Goal: Task Accomplishment & Management: Manage account settings

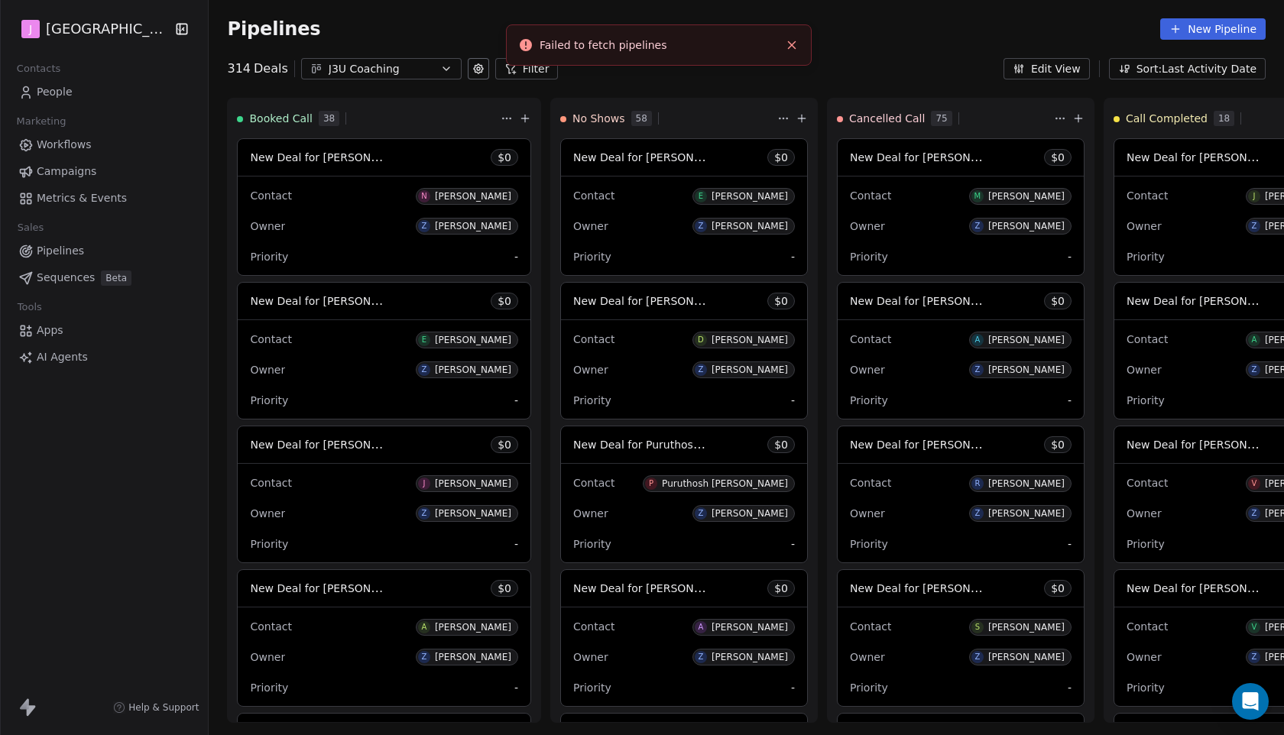
click at [796, 47] on icon "Close toast" at bounding box center [792, 45] width 14 height 14
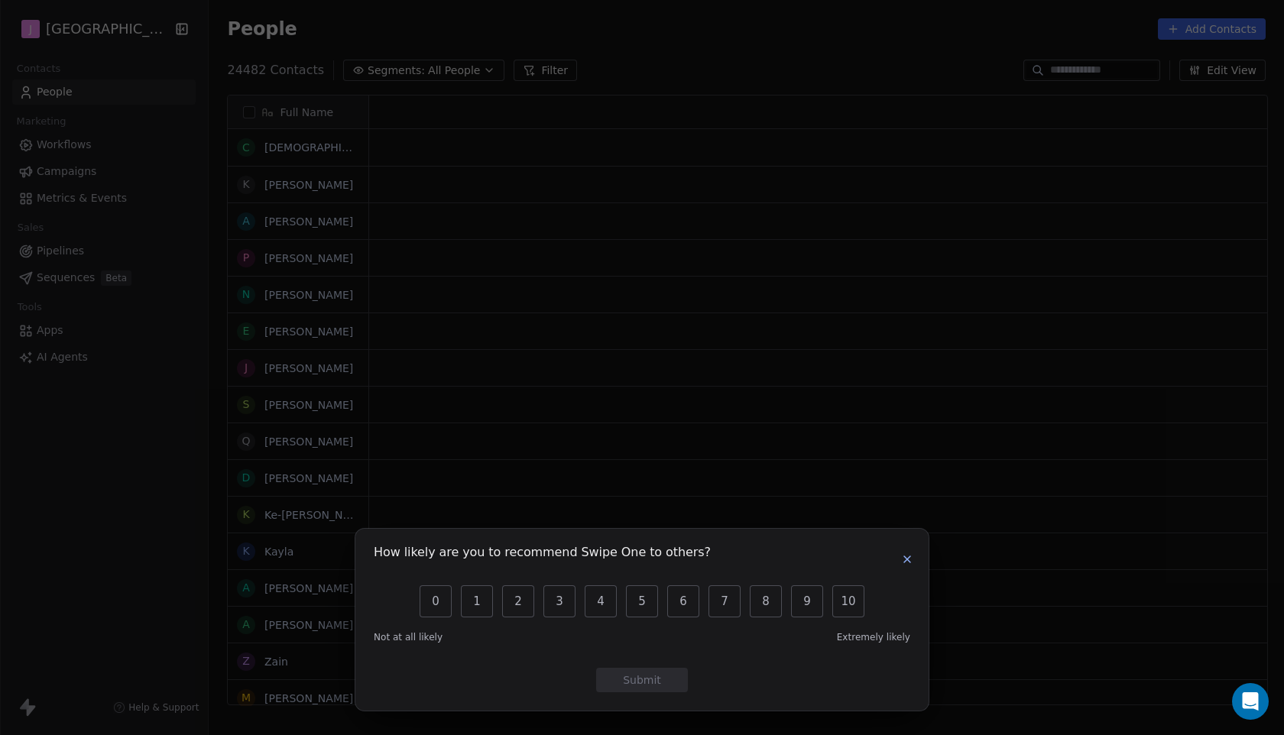
scroll to position [1, 1]
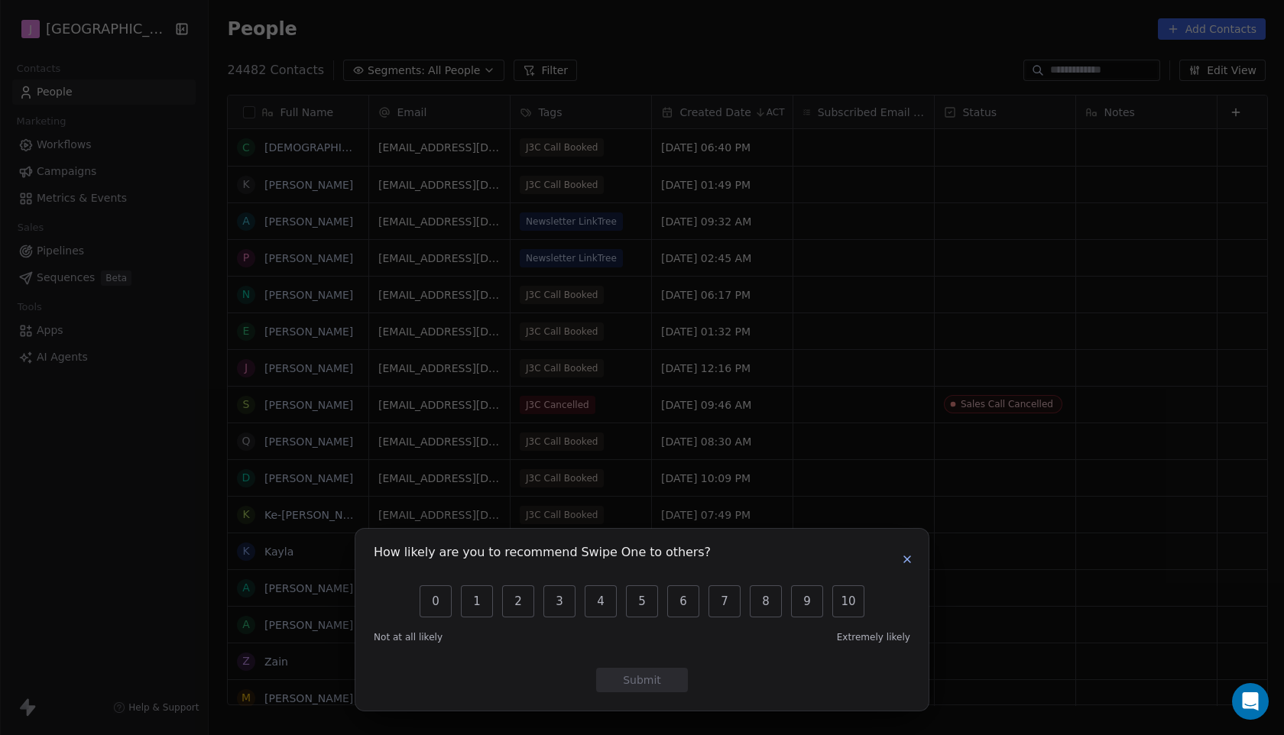
click at [910, 560] on icon "button" at bounding box center [907, 559] width 12 height 12
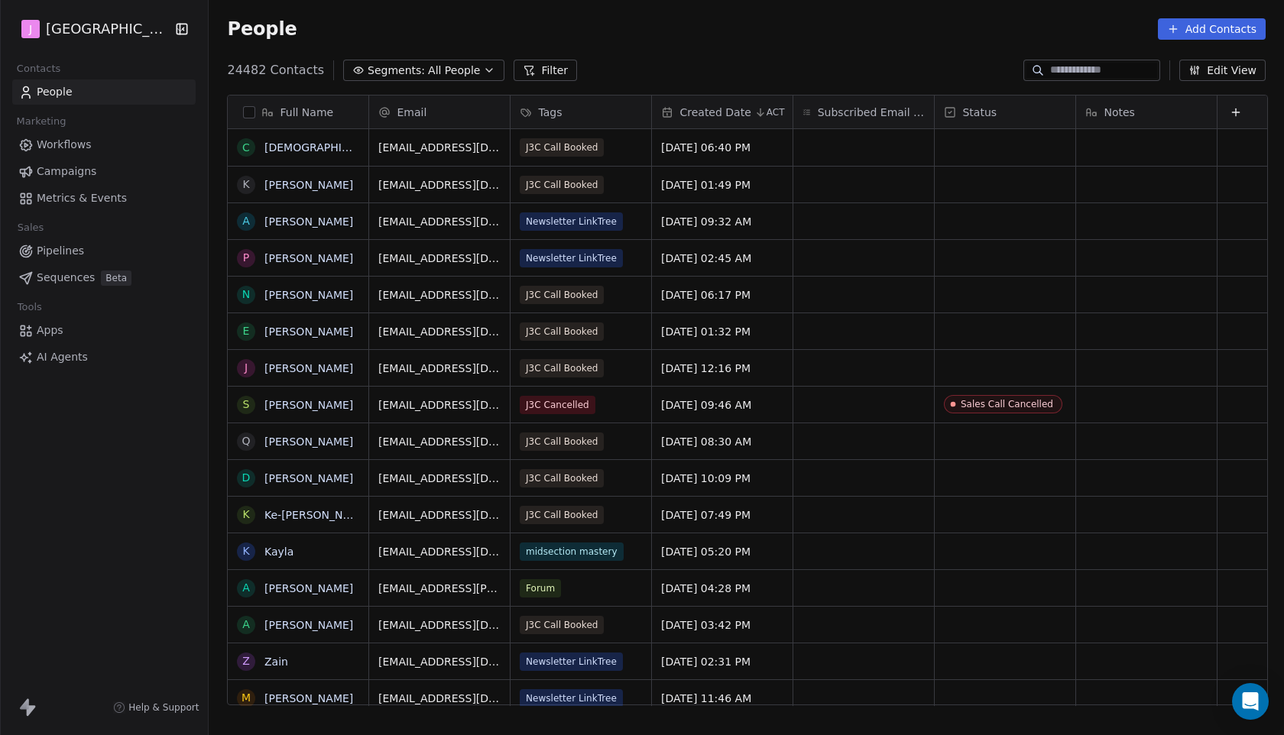
click at [69, 255] on span "Pipelines" at bounding box center [60, 251] width 47 height 16
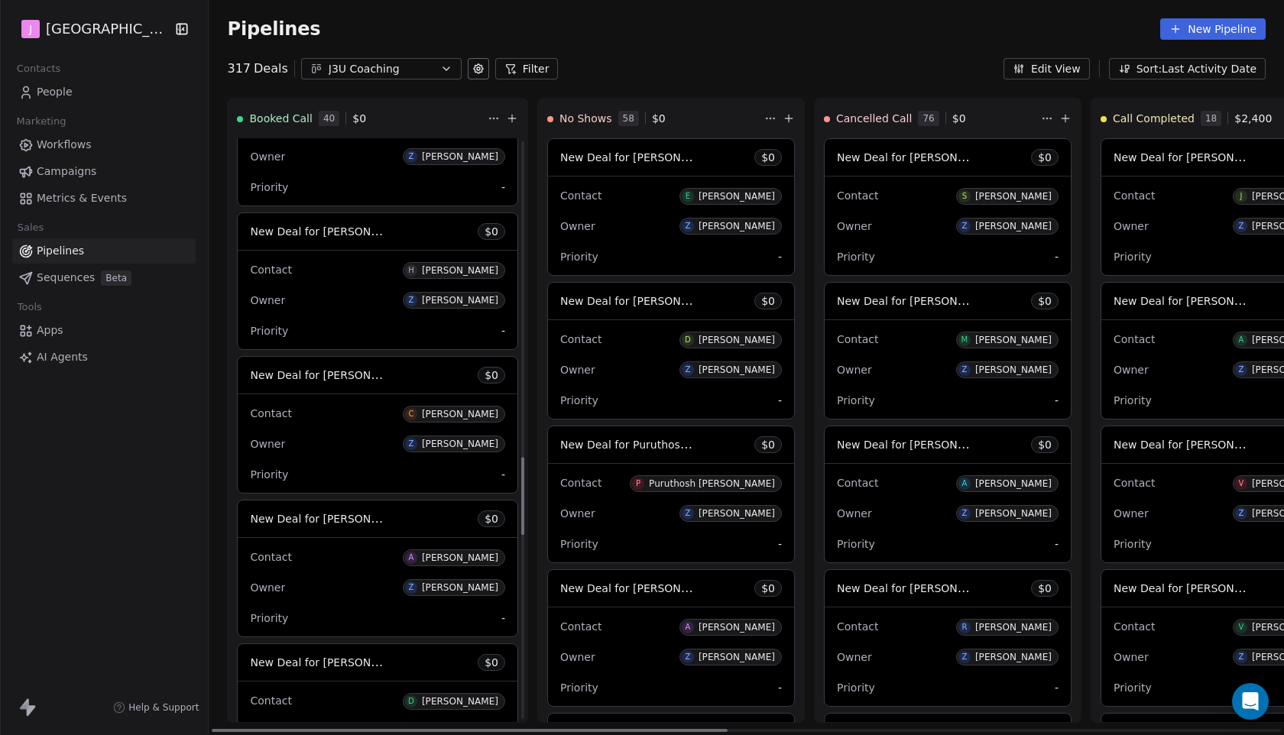
scroll to position [2560, 0]
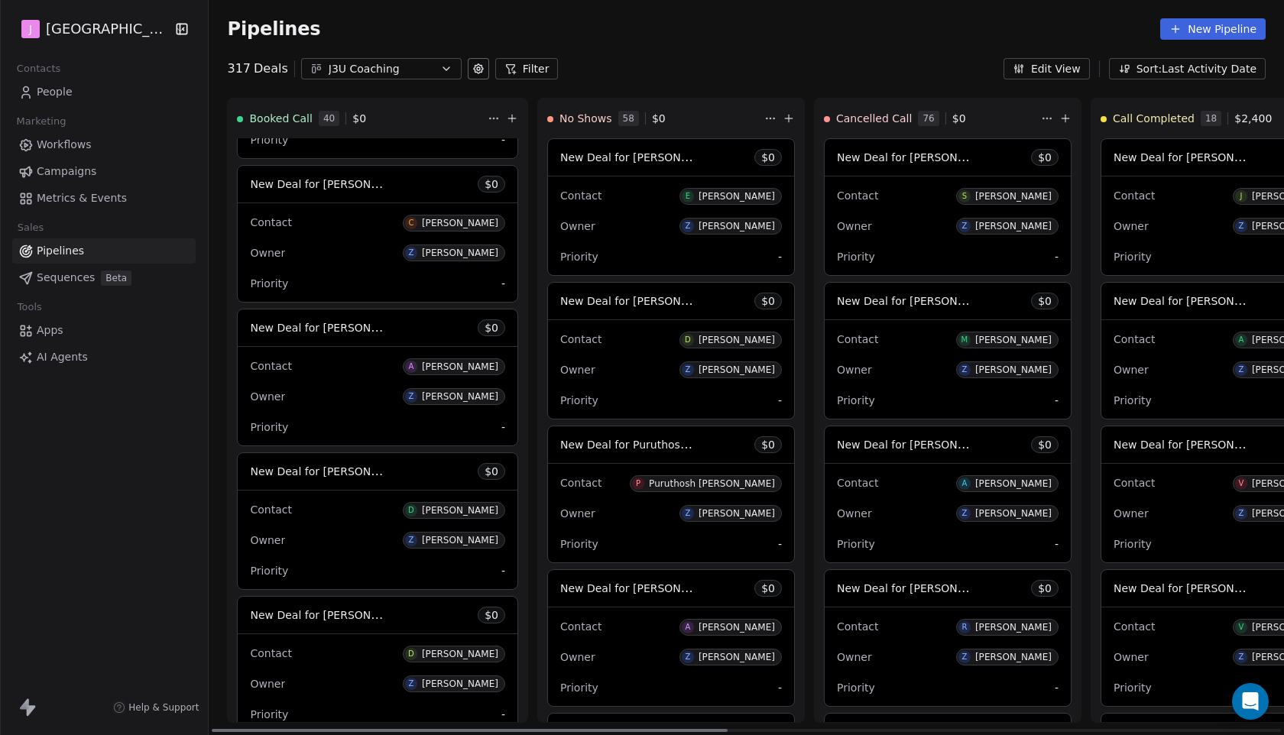
click at [364, 191] on span "New Deal for [PERSON_NAME]" at bounding box center [330, 184] width 161 height 15
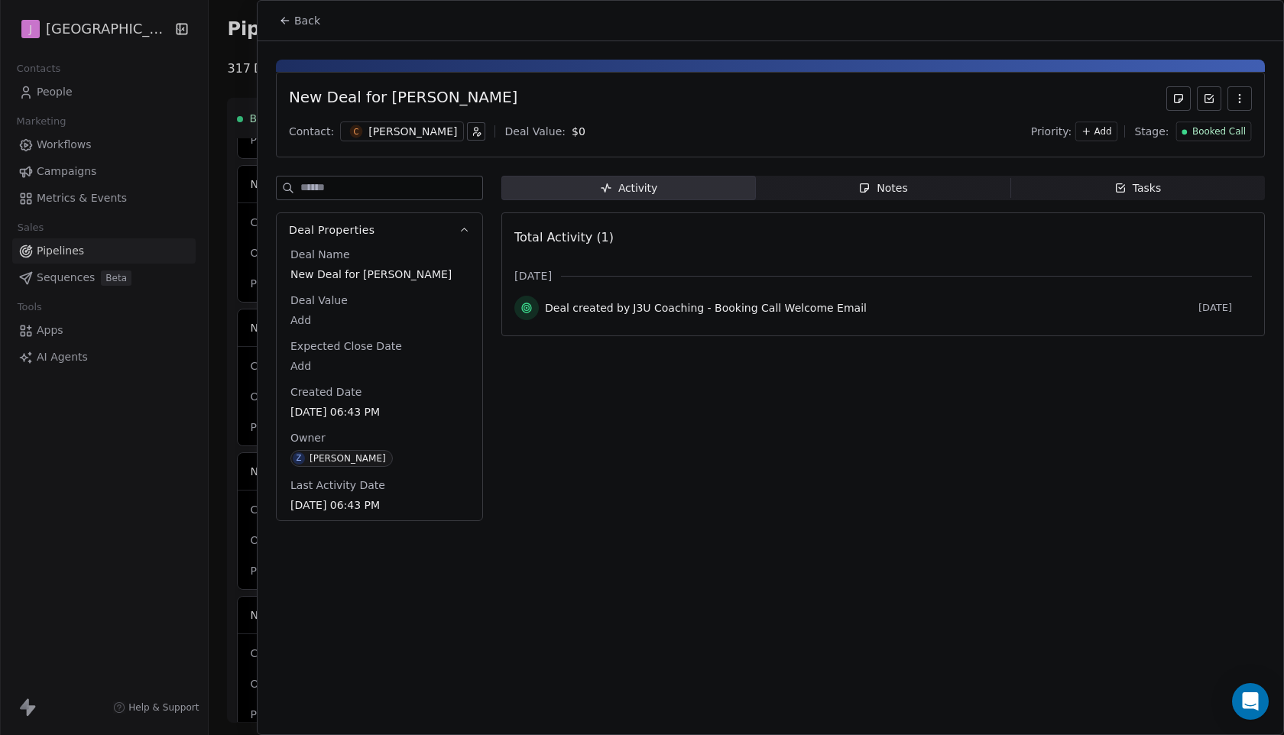
click at [1198, 135] on span "Booked Call" at bounding box center [1219, 131] width 54 height 13
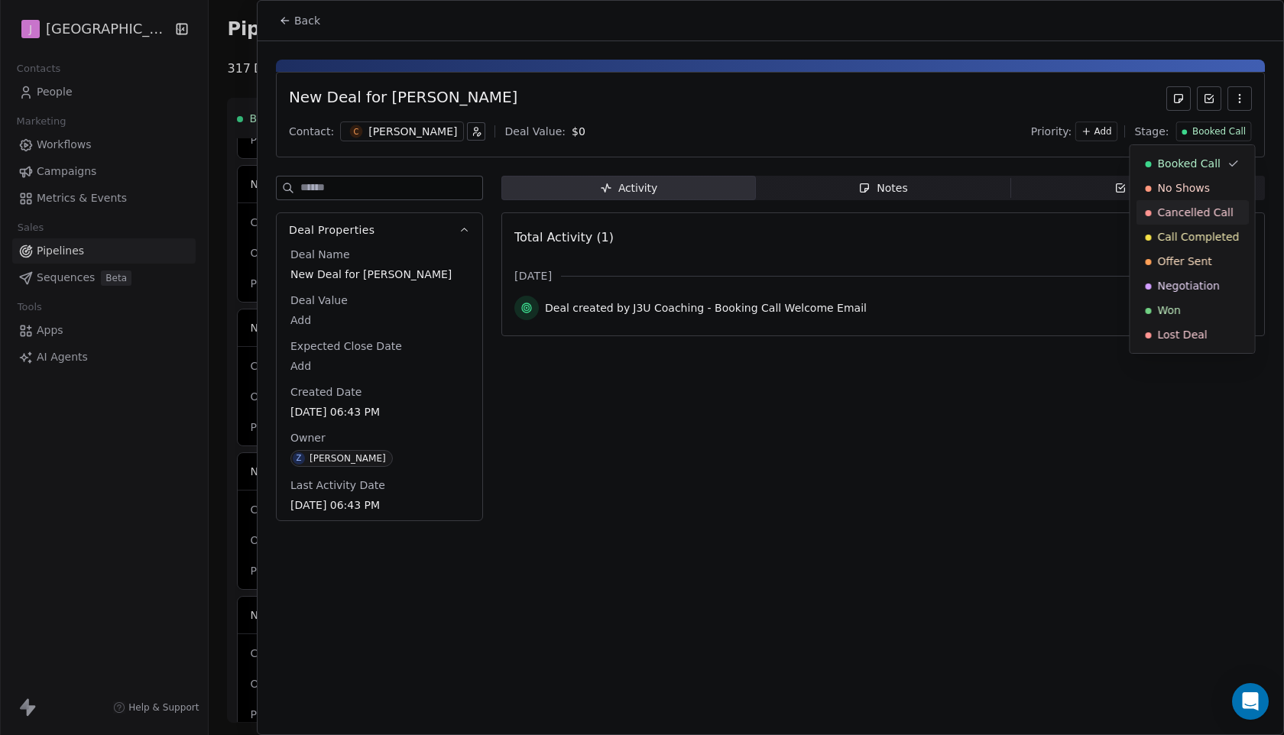
click at [1185, 214] on span "Cancelled Call" at bounding box center [1196, 212] width 76 height 15
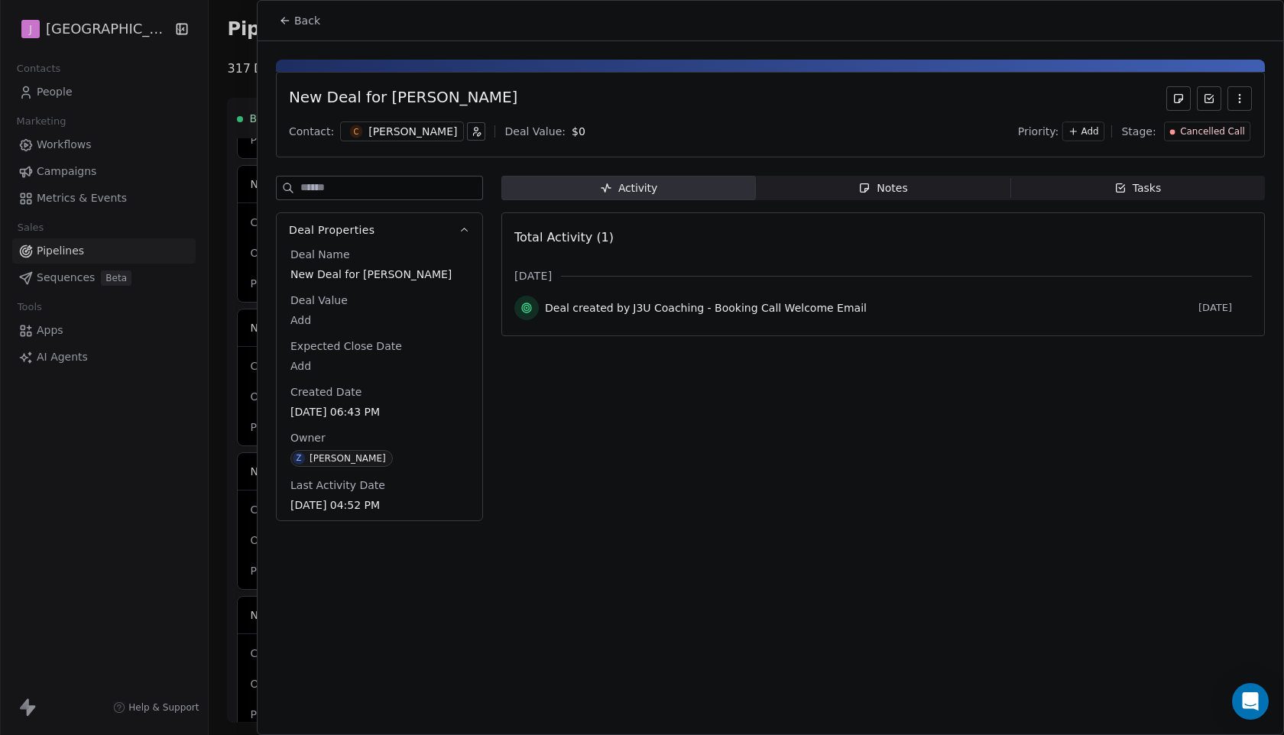
click at [300, 18] on span "Back" at bounding box center [307, 20] width 26 height 15
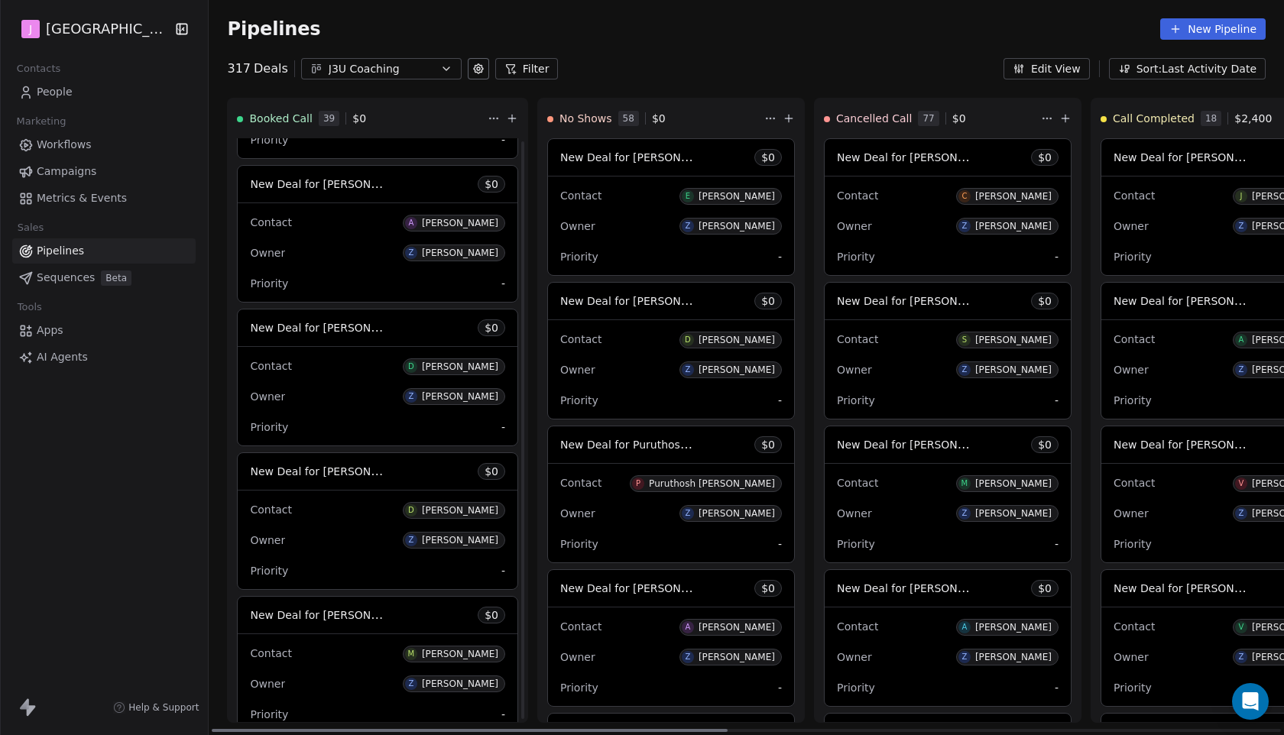
scroll to position [2857, 0]
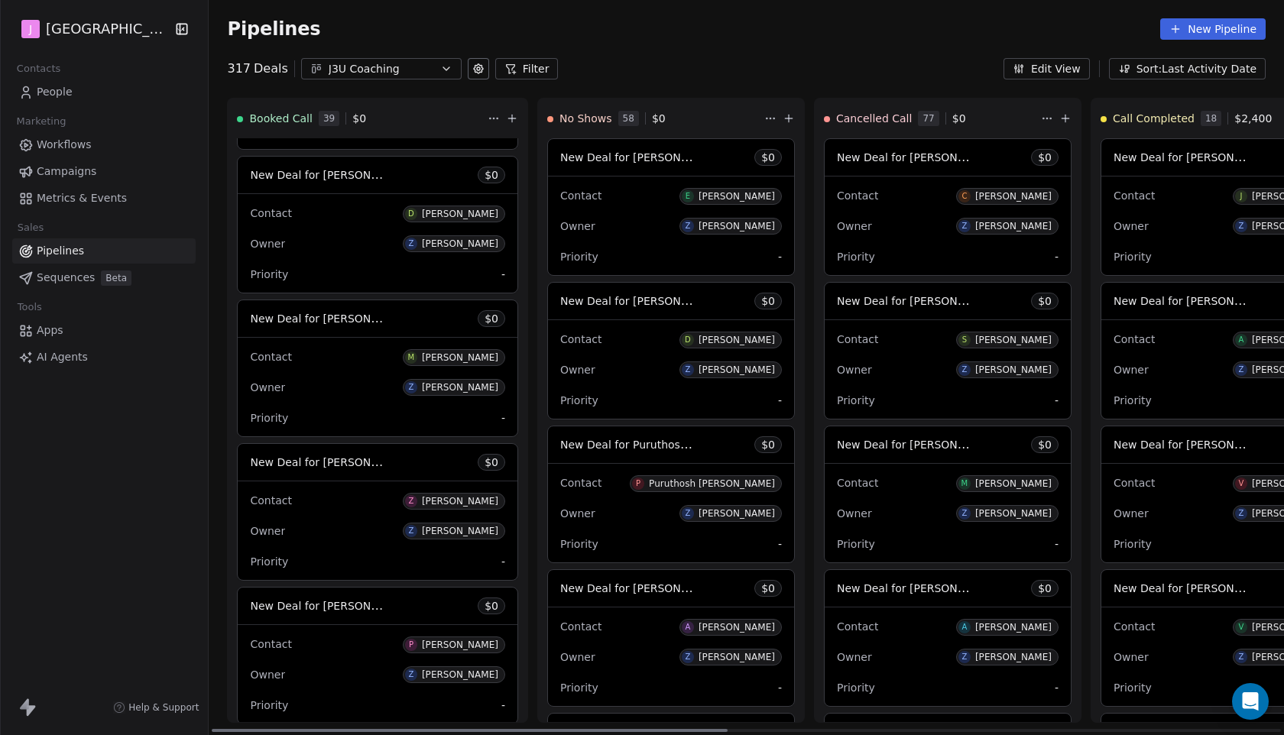
click at [358, 182] on span "New Deal for [PERSON_NAME]" at bounding box center [330, 174] width 161 height 15
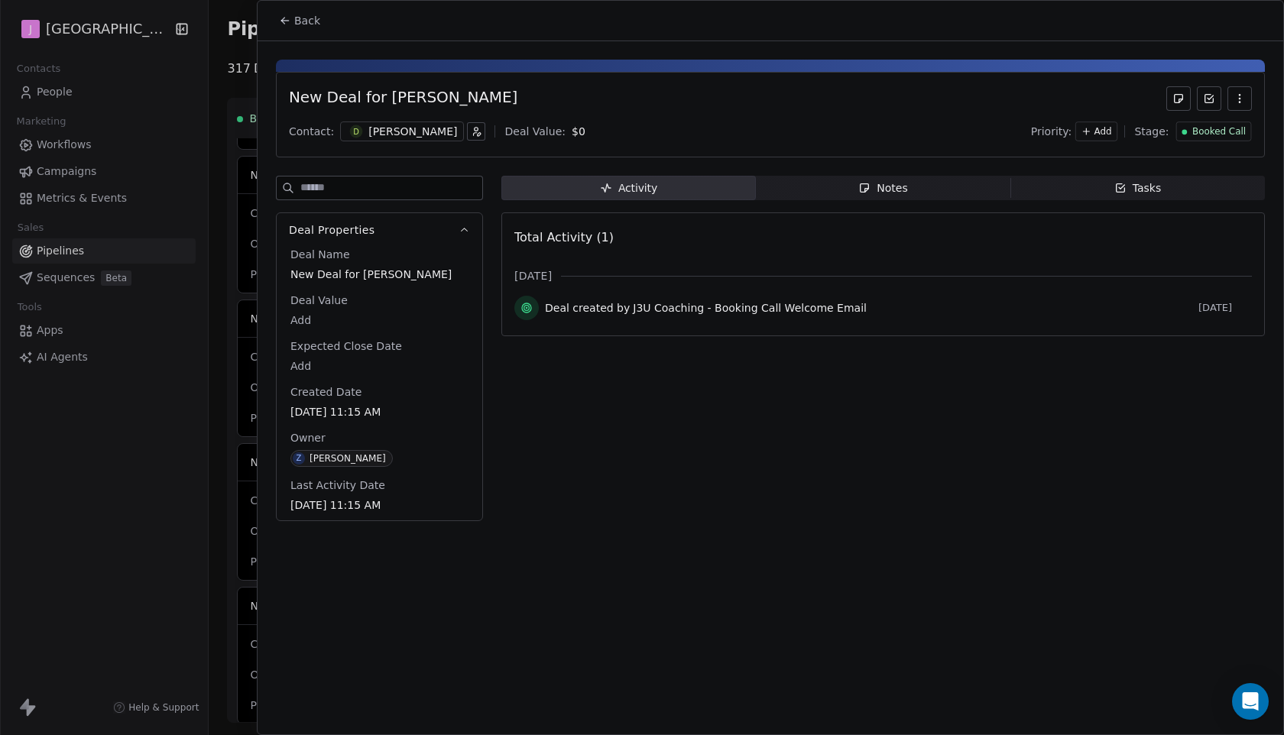
click at [1231, 130] on span "Booked Call" at bounding box center [1219, 131] width 54 height 13
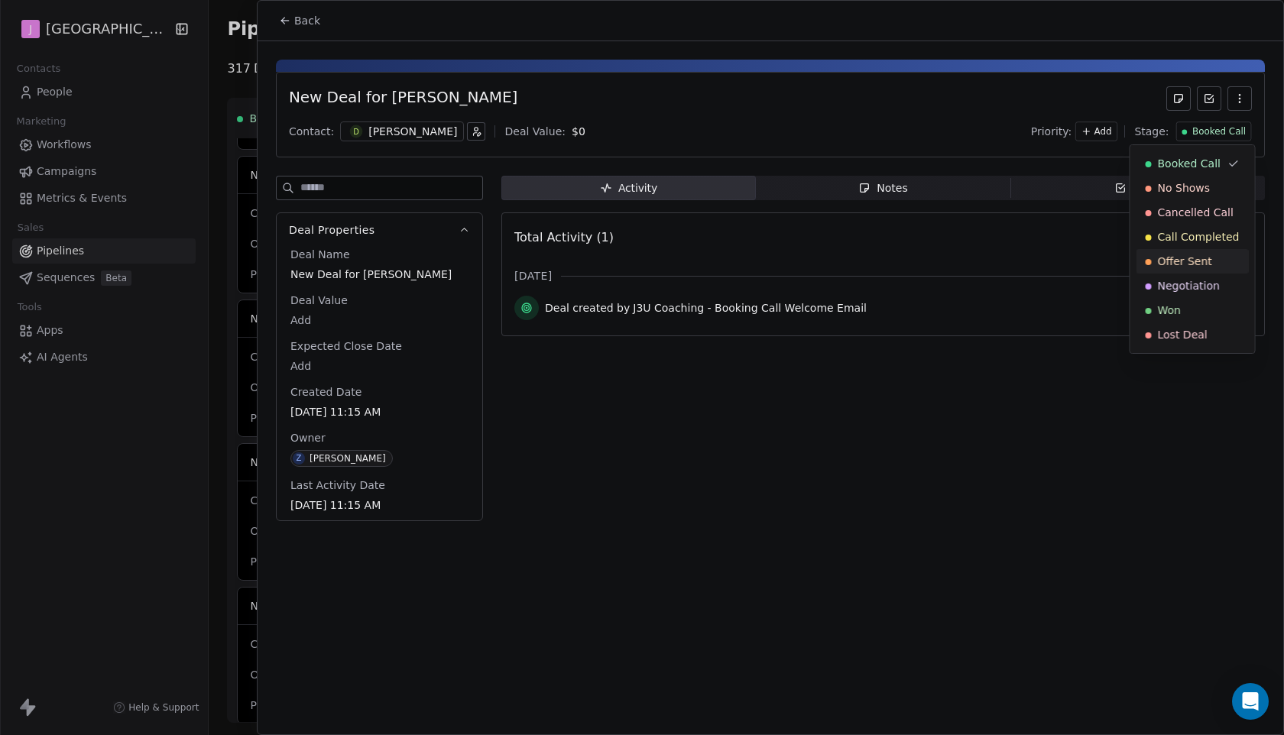
click at [1187, 260] on span "Offer Sent" at bounding box center [1185, 261] width 54 height 15
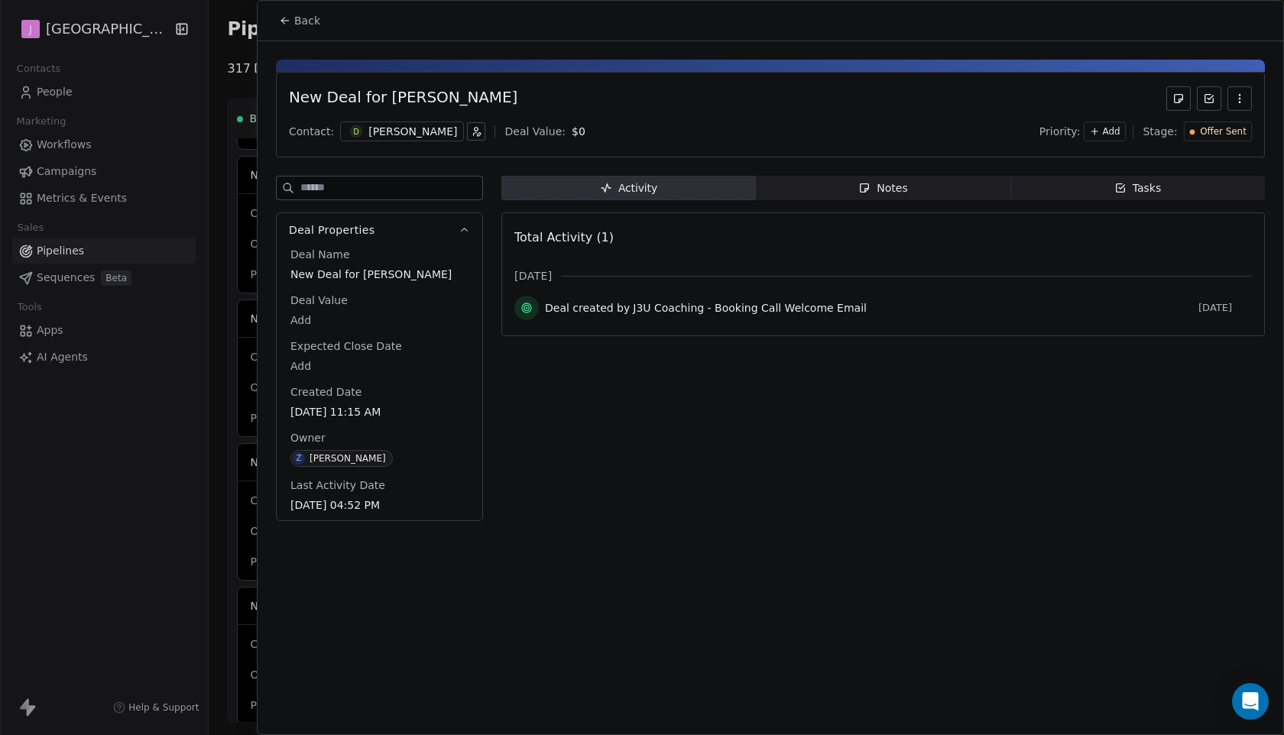
click at [304, 16] on span "Back" at bounding box center [307, 20] width 26 height 15
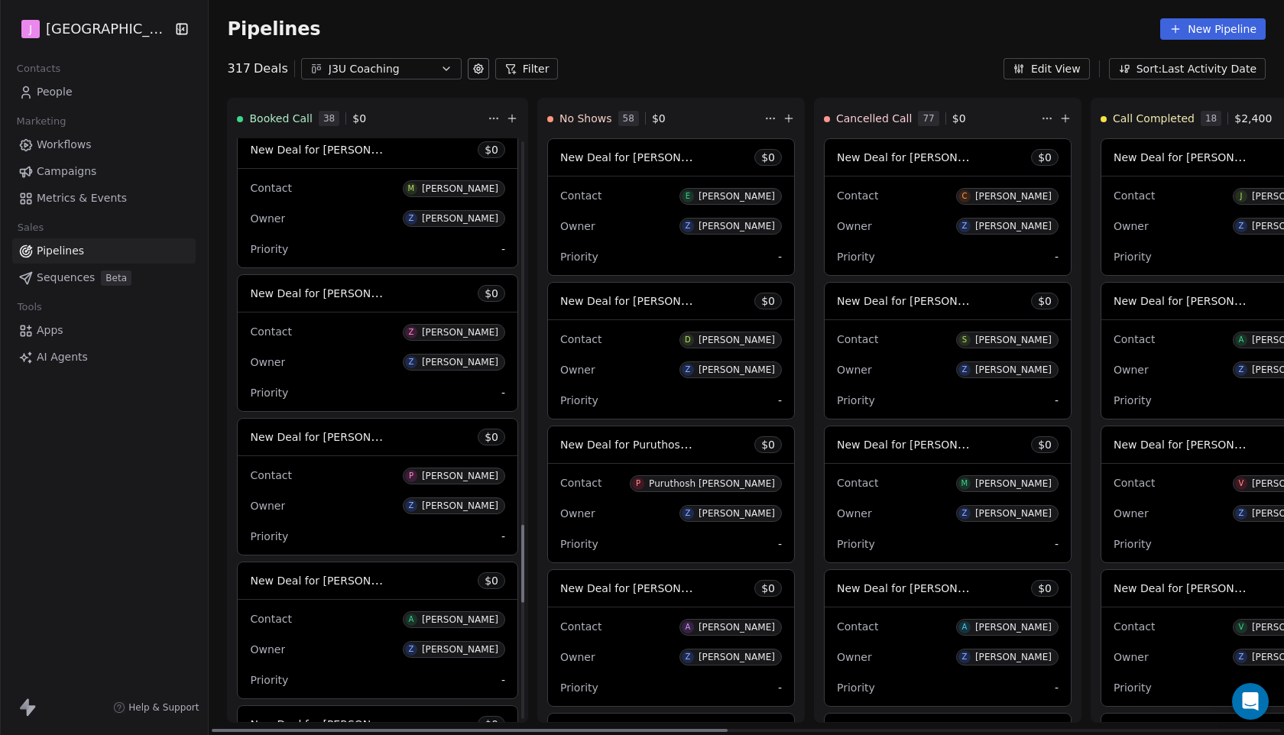
scroll to position [2876, 0]
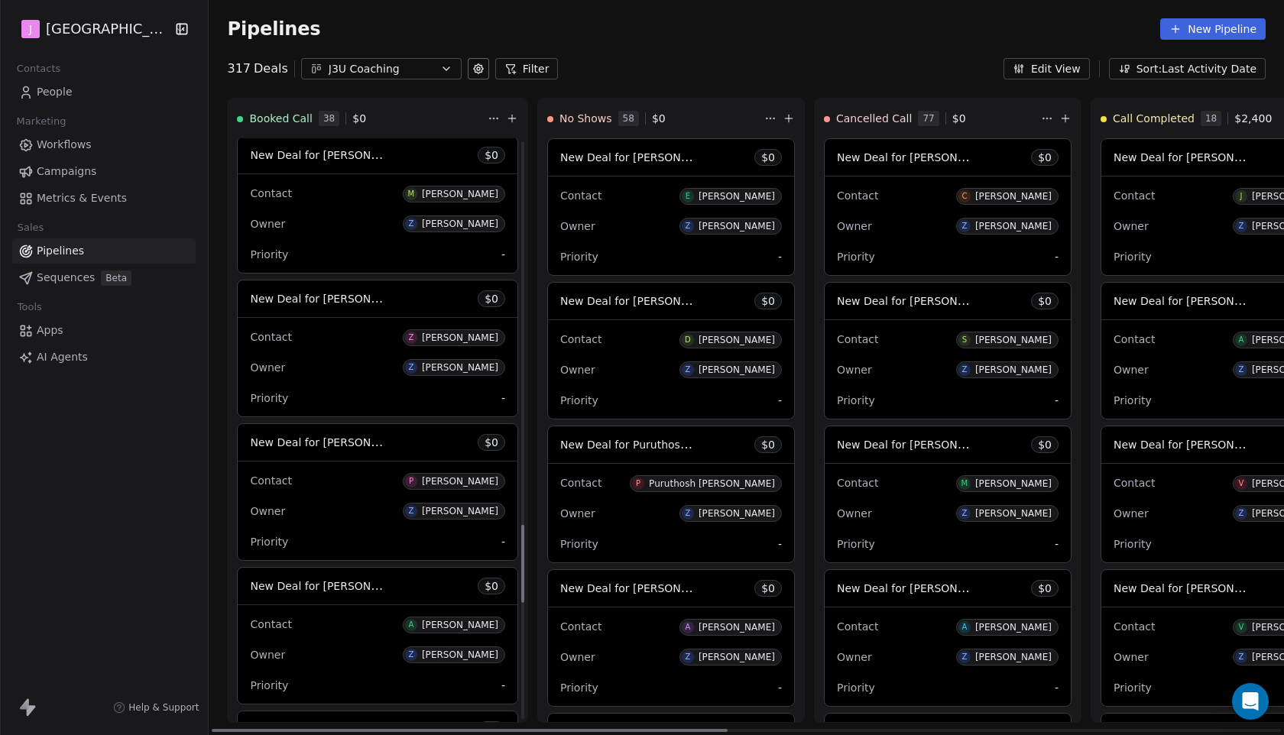
click at [355, 162] on span "New Deal for [PERSON_NAME]" at bounding box center [330, 155] width 161 height 15
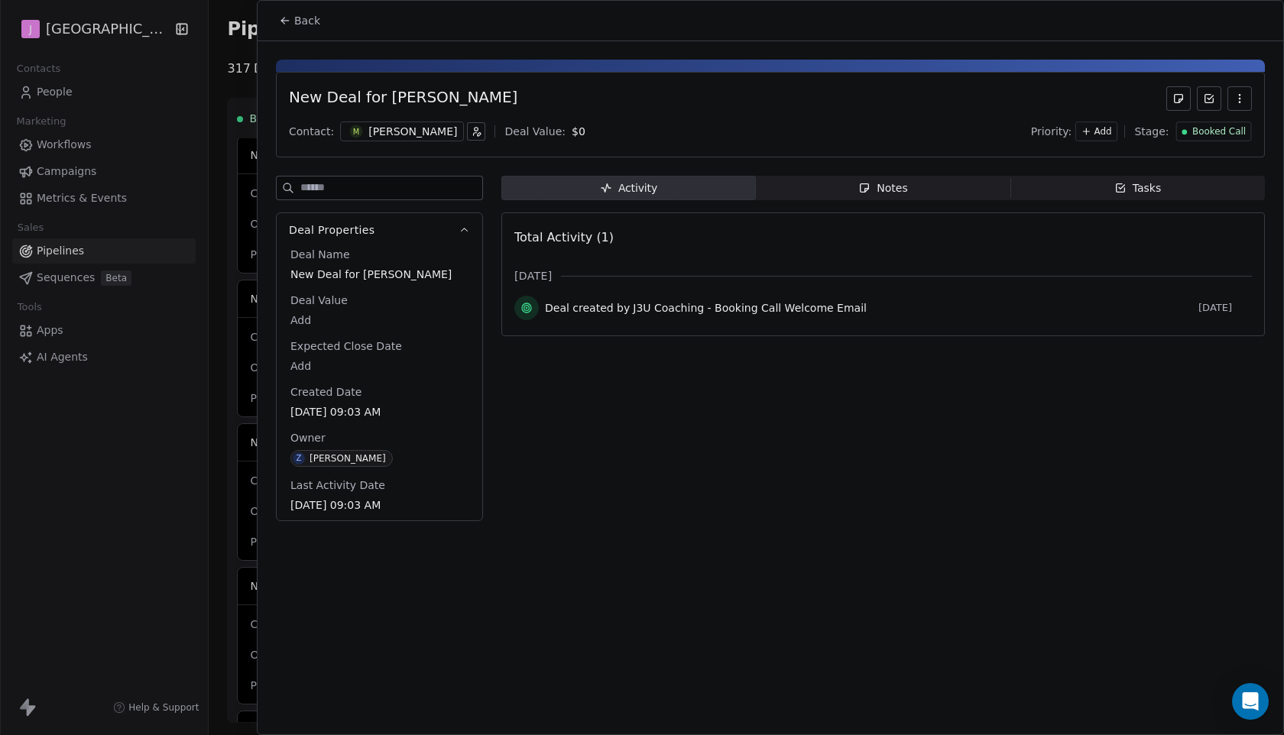
click at [1199, 138] on div "Booked Call" at bounding box center [1214, 132] width 76 height 20
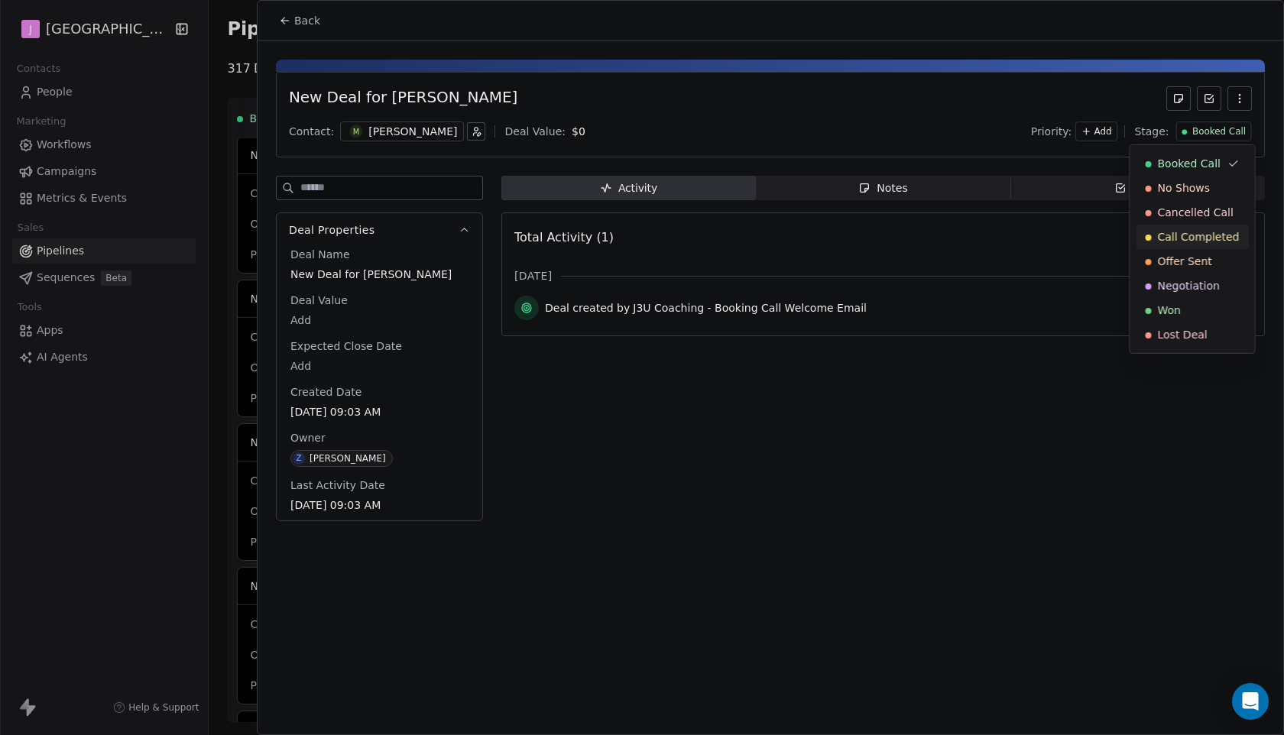
click at [1202, 245] on div "Call Completed" at bounding box center [1193, 237] width 112 height 24
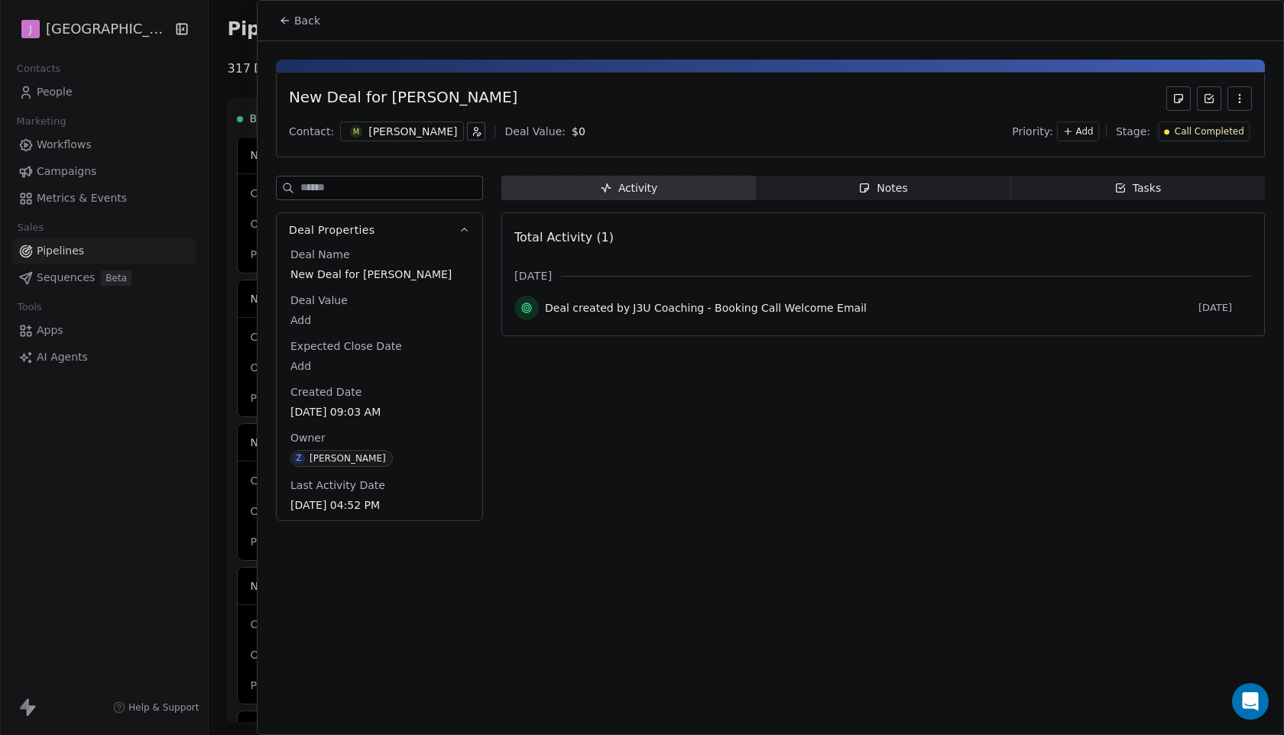
click at [310, 16] on span "Back" at bounding box center [307, 20] width 26 height 15
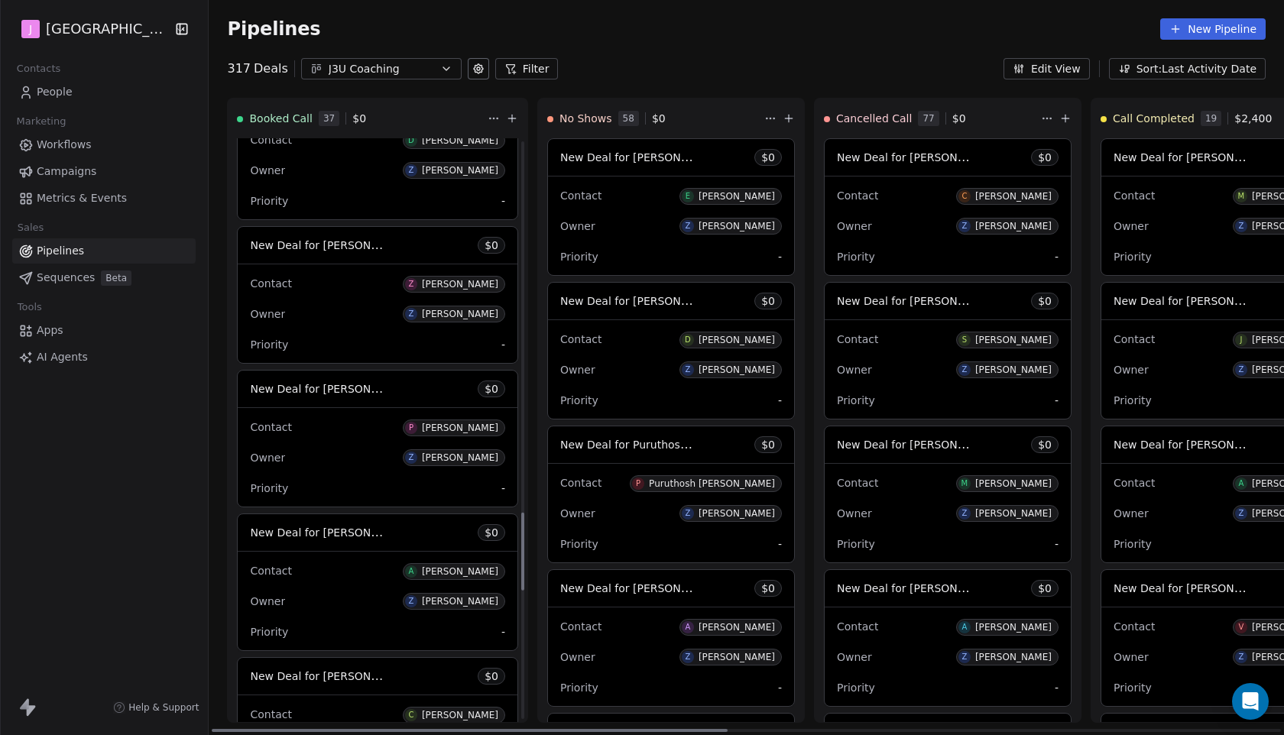
scroll to position [2786, 0]
click at [334, 395] on span "New Deal for [PERSON_NAME]" at bounding box center [330, 389] width 161 height 15
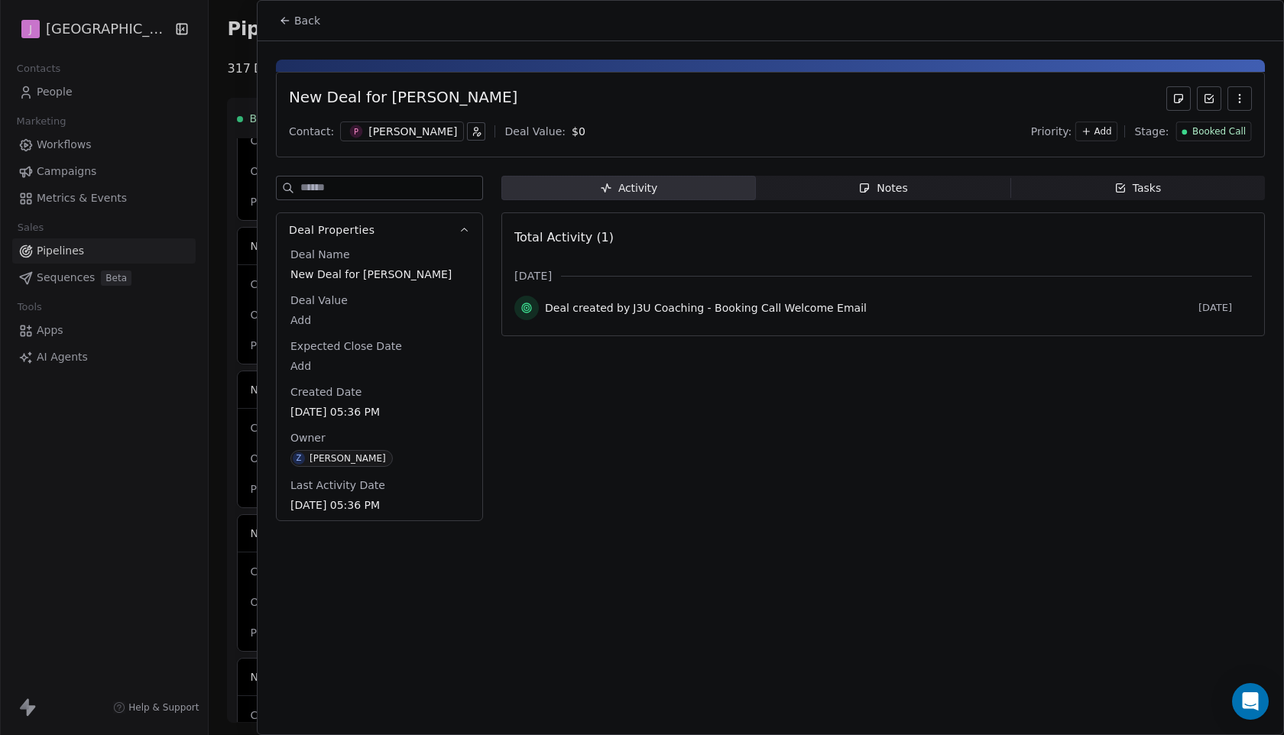
click at [1205, 132] on span "Booked Call" at bounding box center [1219, 131] width 54 height 13
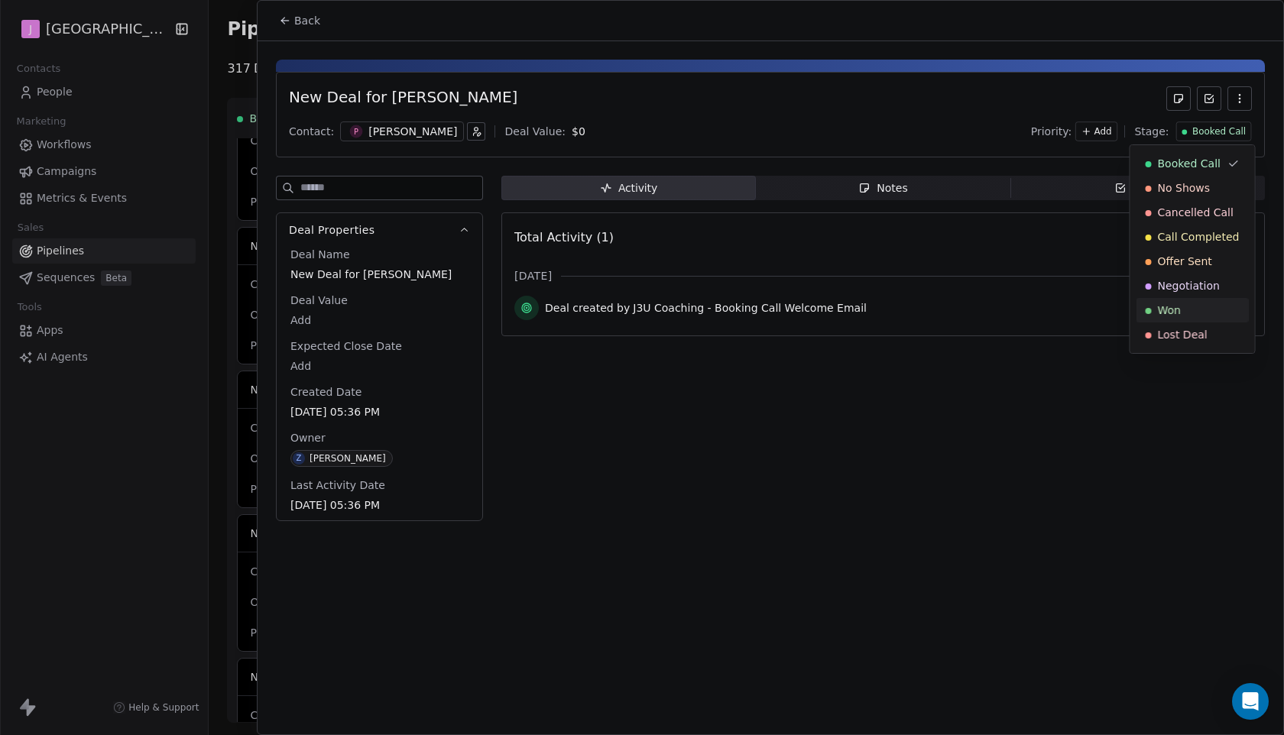
click at [1177, 314] on span "Won" at bounding box center [1169, 310] width 23 height 15
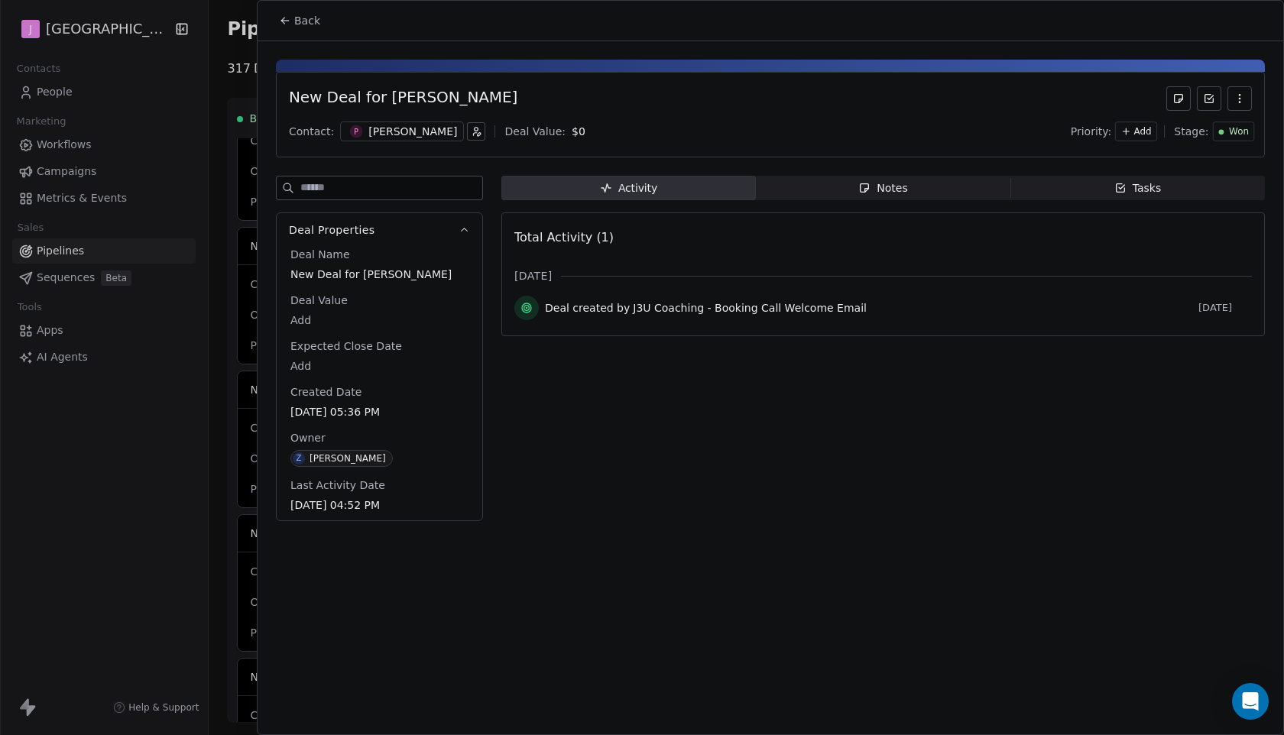
click at [323, 28] on button "Back" at bounding box center [300, 21] width 60 height 28
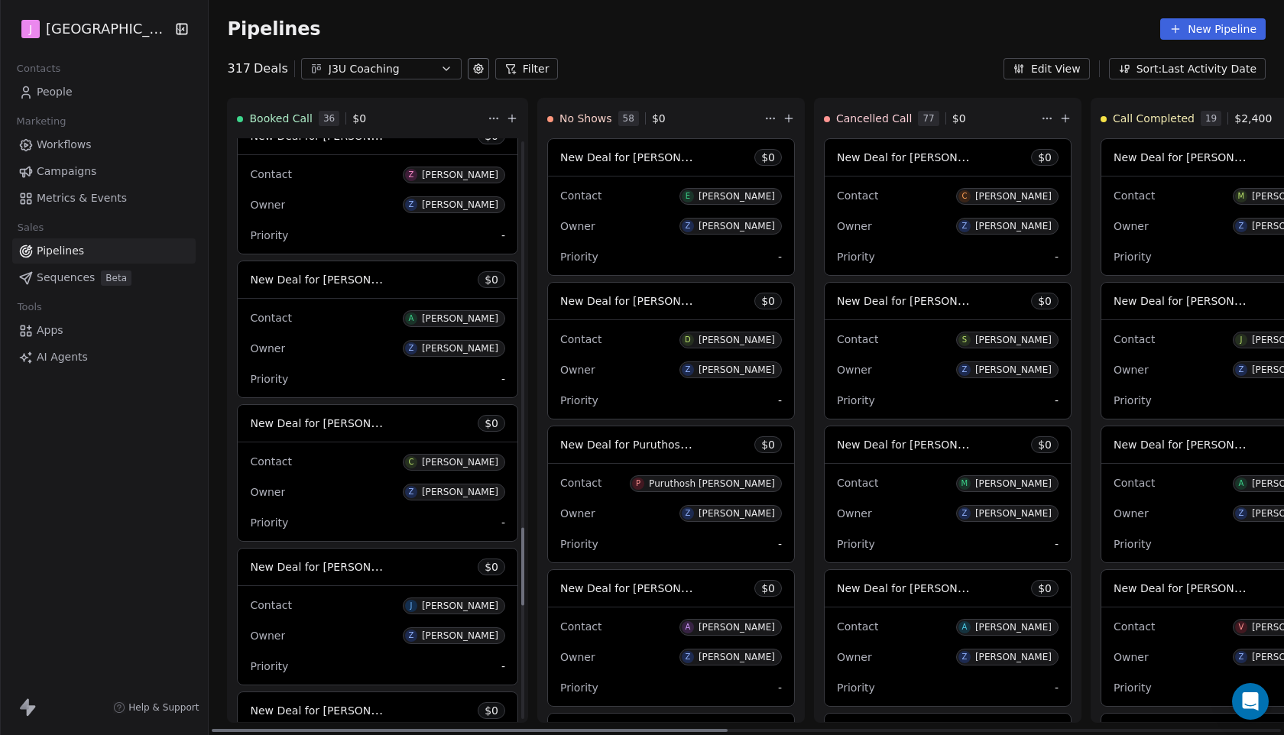
scroll to position [2898, 0]
click at [342, 427] on span "New Deal for [PERSON_NAME]" at bounding box center [330, 421] width 161 height 15
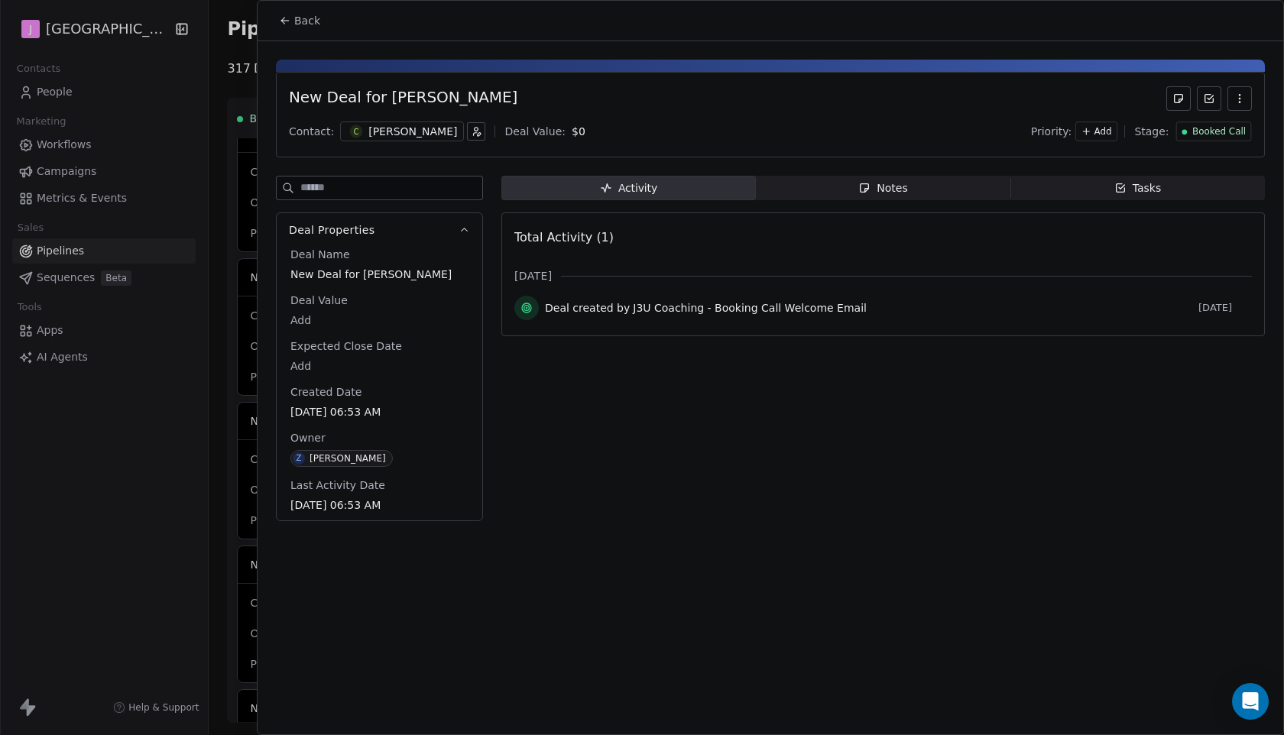
click at [1212, 127] on span "Booked Call" at bounding box center [1219, 131] width 54 height 13
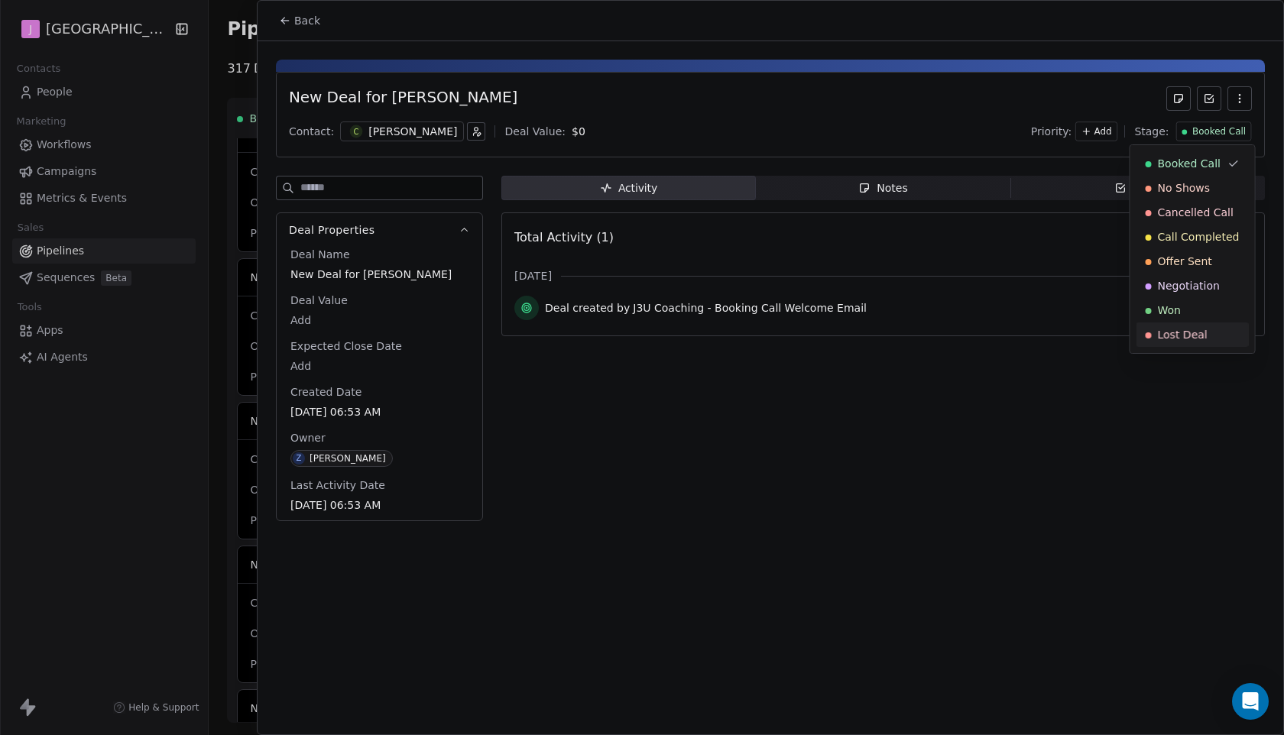
click at [1197, 331] on span "Lost Deal" at bounding box center [1183, 334] width 50 height 15
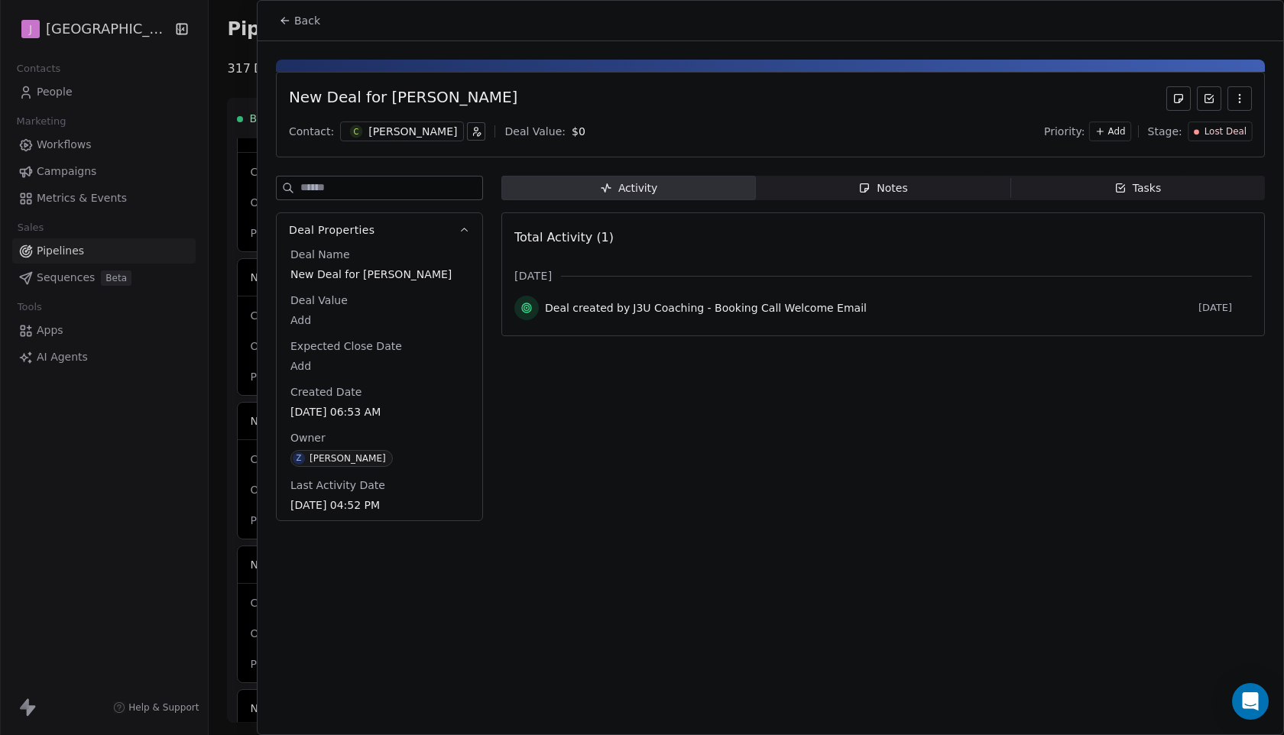
click at [311, 31] on button "Back" at bounding box center [300, 21] width 60 height 28
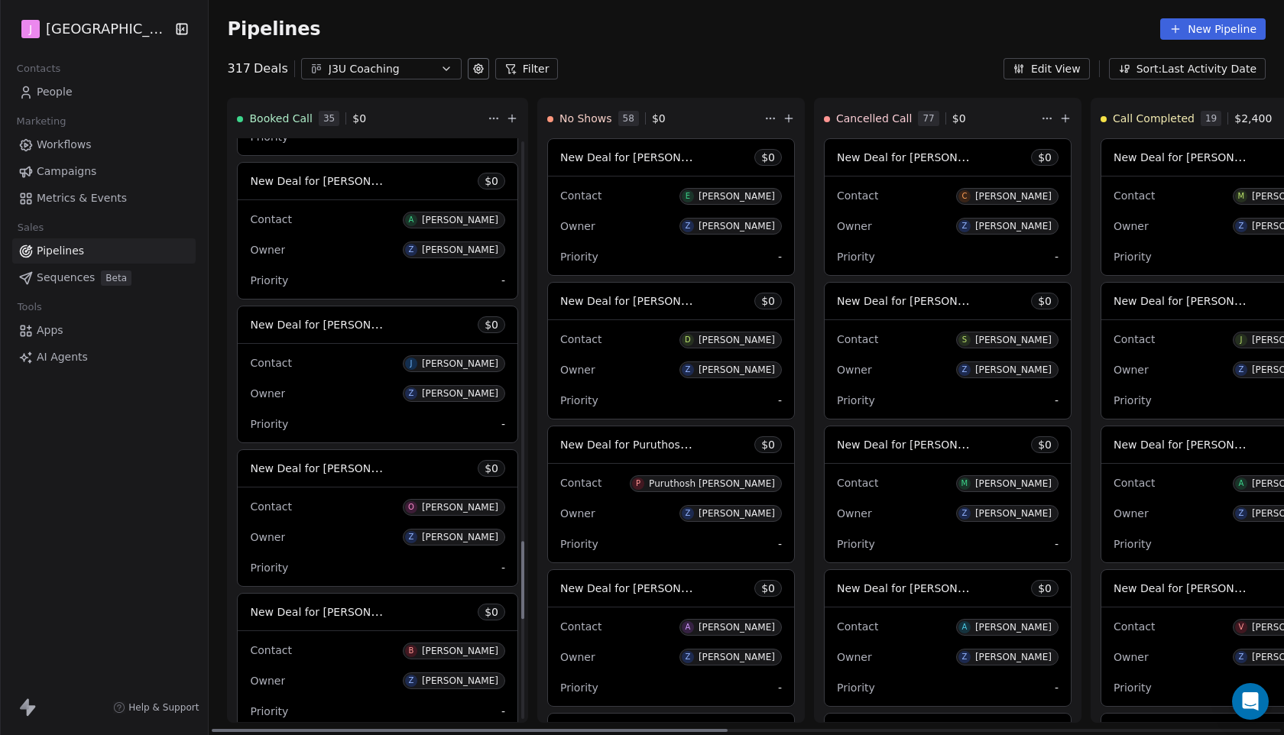
scroll to position [3000, 0]
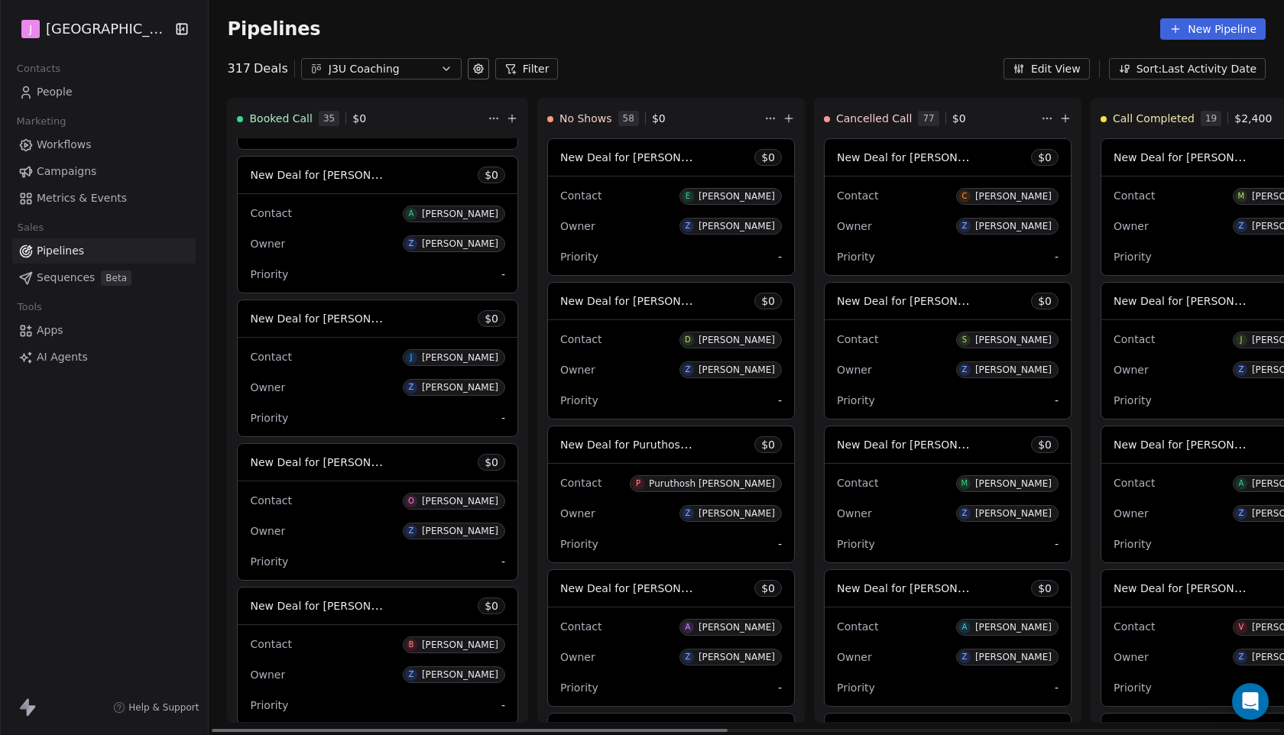
click at [354, 326] on span "New Deal for [PERSON_NAME]" at bounding box center [330, 318] width 161 height 15
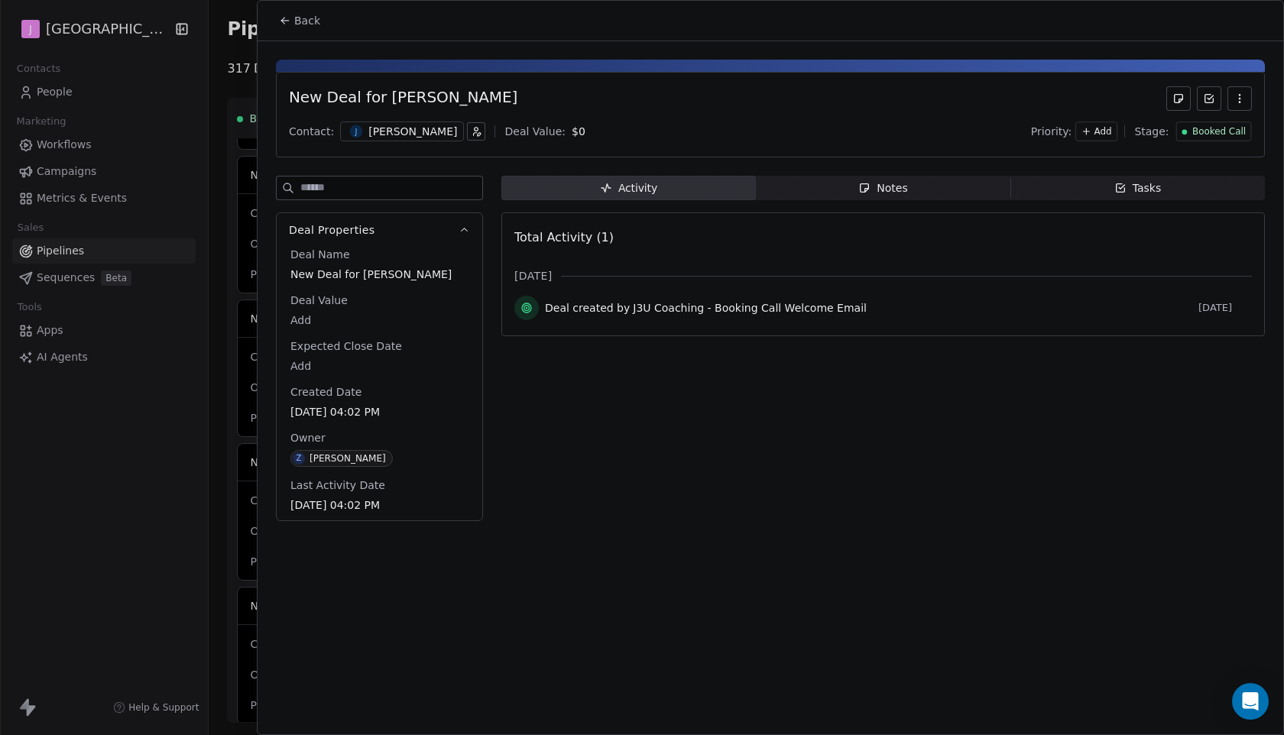
click at [1215, 130] on span "Booked Call" at bounding box center [1219, 131] width 54 height 13
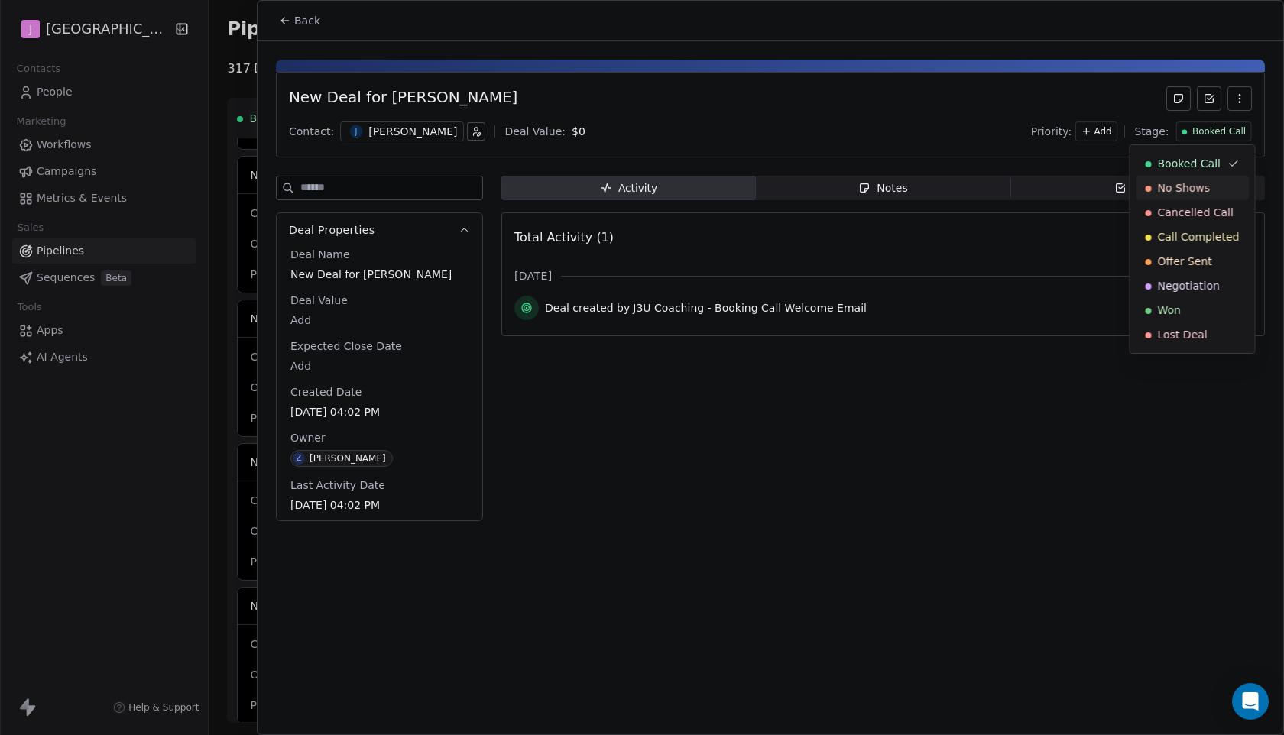
click at [1192, 187] on span "No Shows" at bounding box center [1184, 187] width 53 height 15
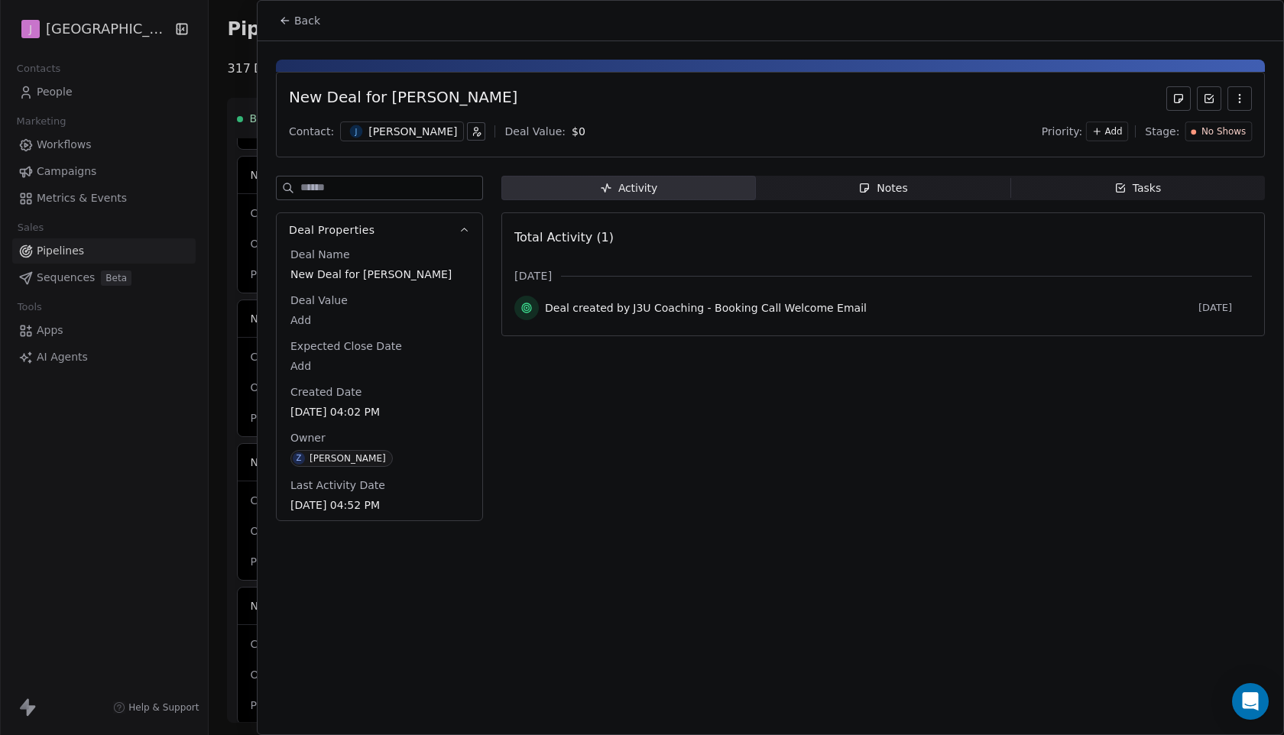
click at [316, 20] on span "Back" at bounding box center [307, 20] width 26 height 15
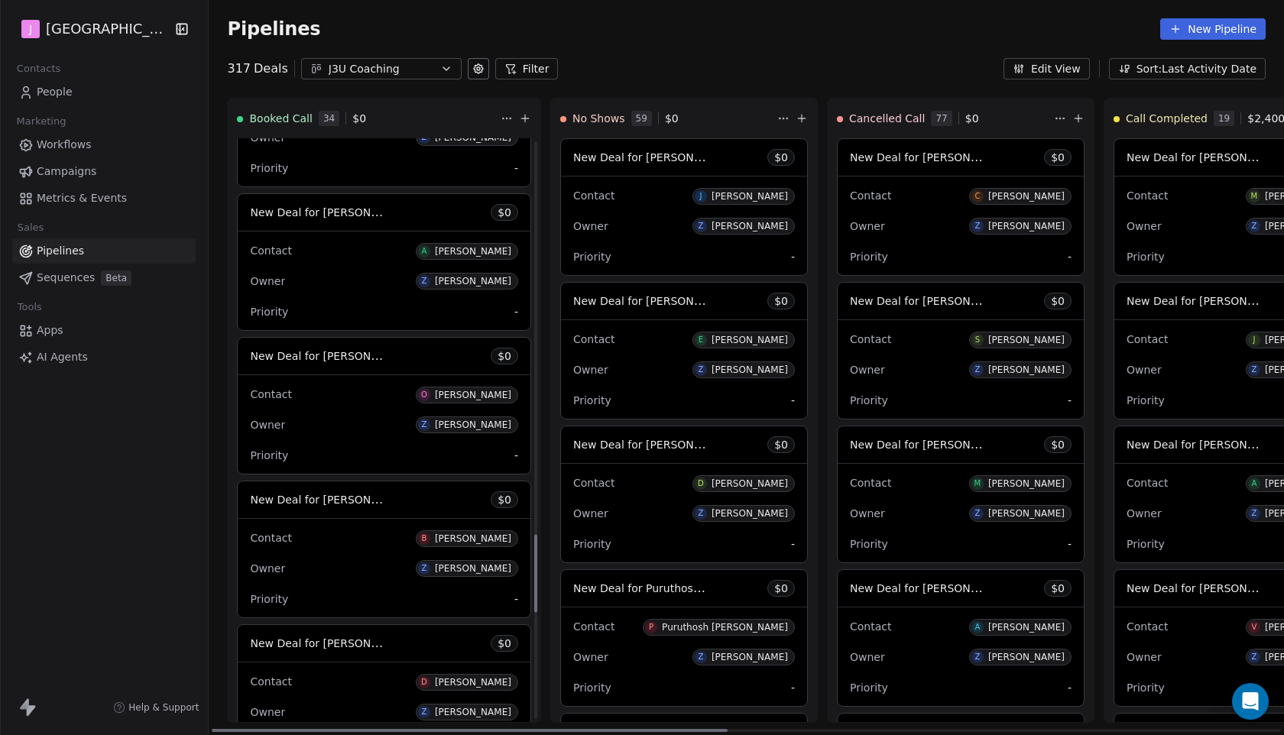
scroll to position [2950, 0]
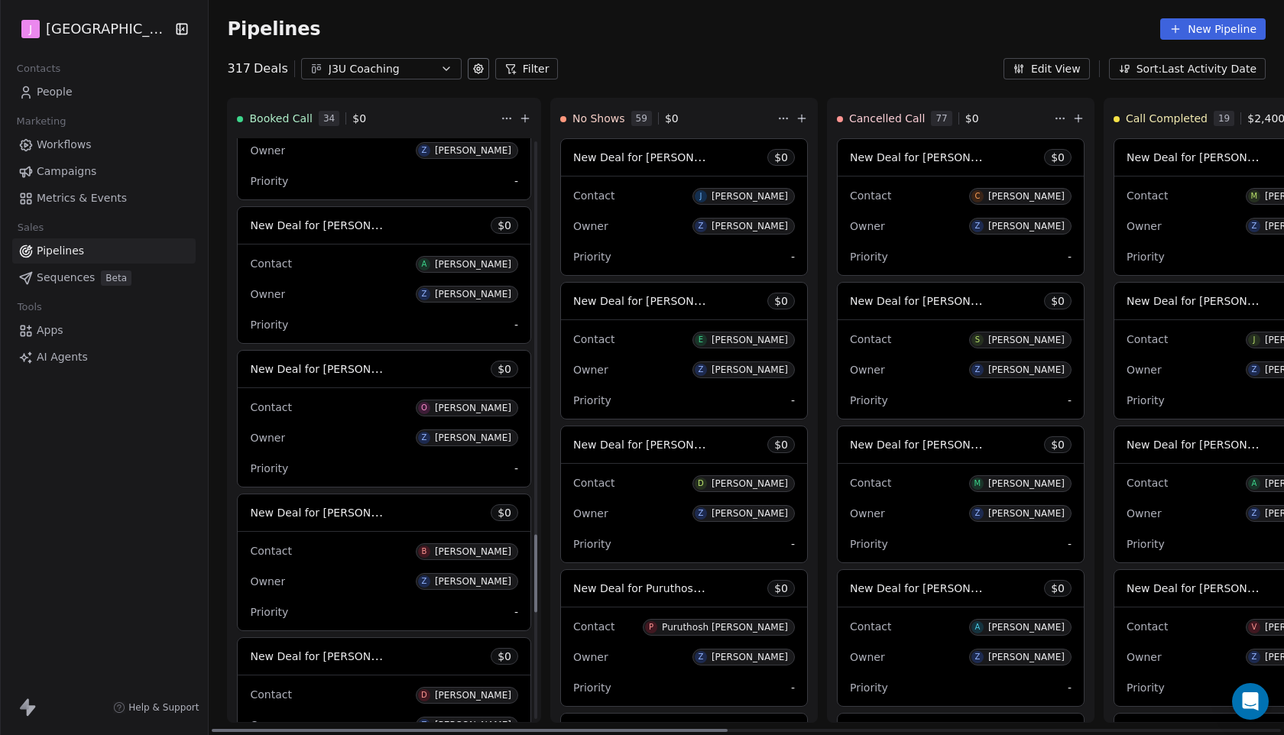
click at [348, 232] on span "New Deal for [PERSON_NAME]" at bounding box center [330, 225] width 161 height 15
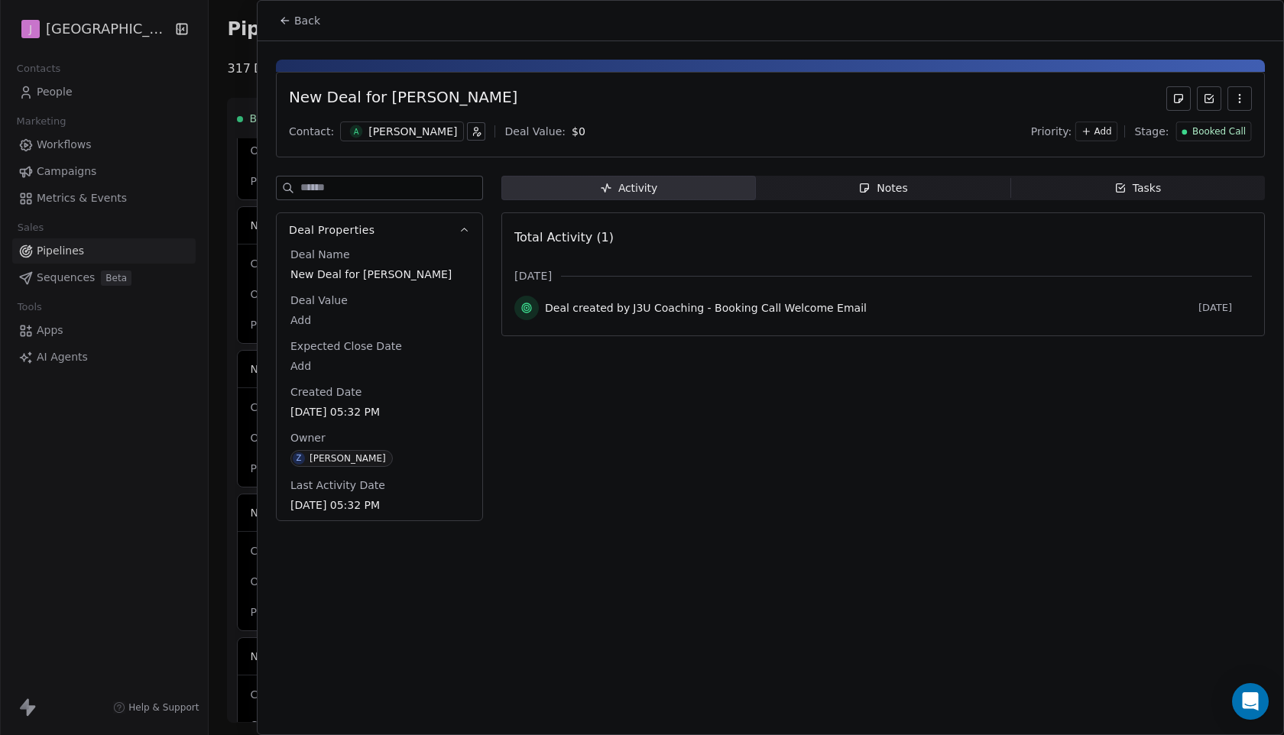
click at [1204, 140] on div "Booked Call" at bounding box center [1214, 132] width 76 height 20
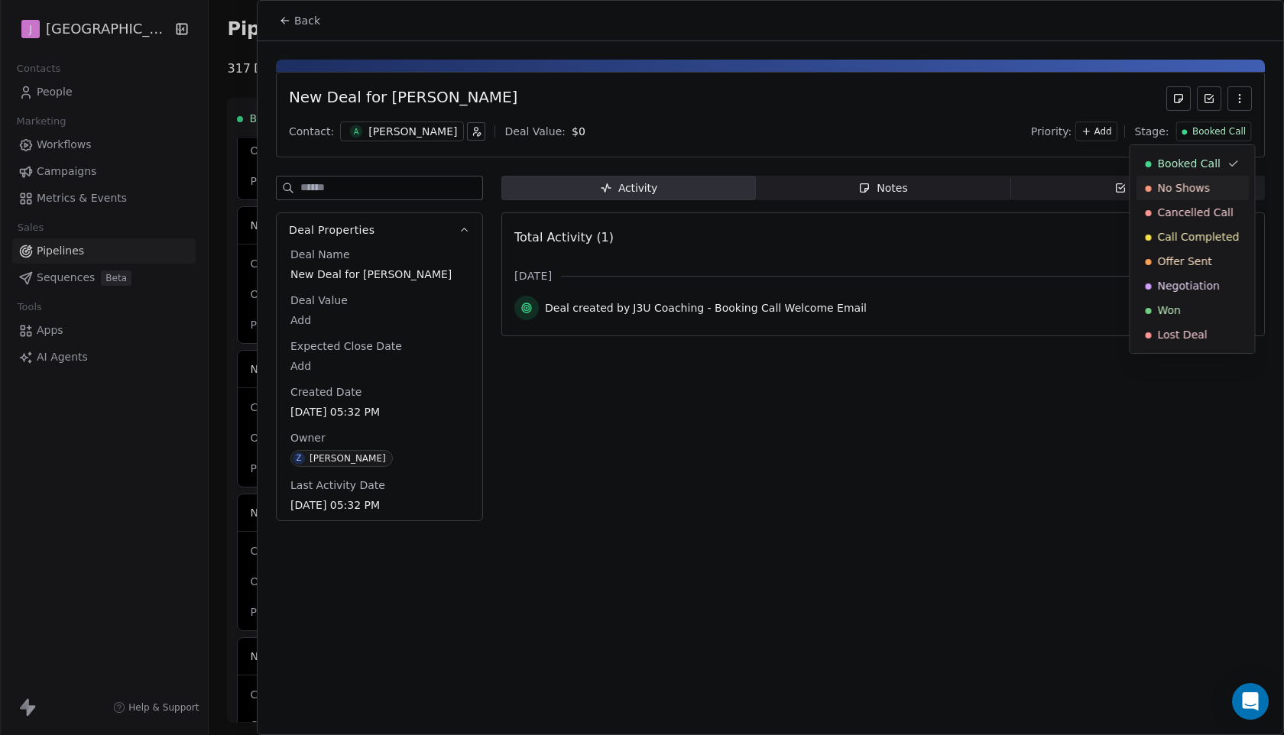
click at [1186, 190] on span "No Shows" at bounding box center [1184, 187] width 53 height 15
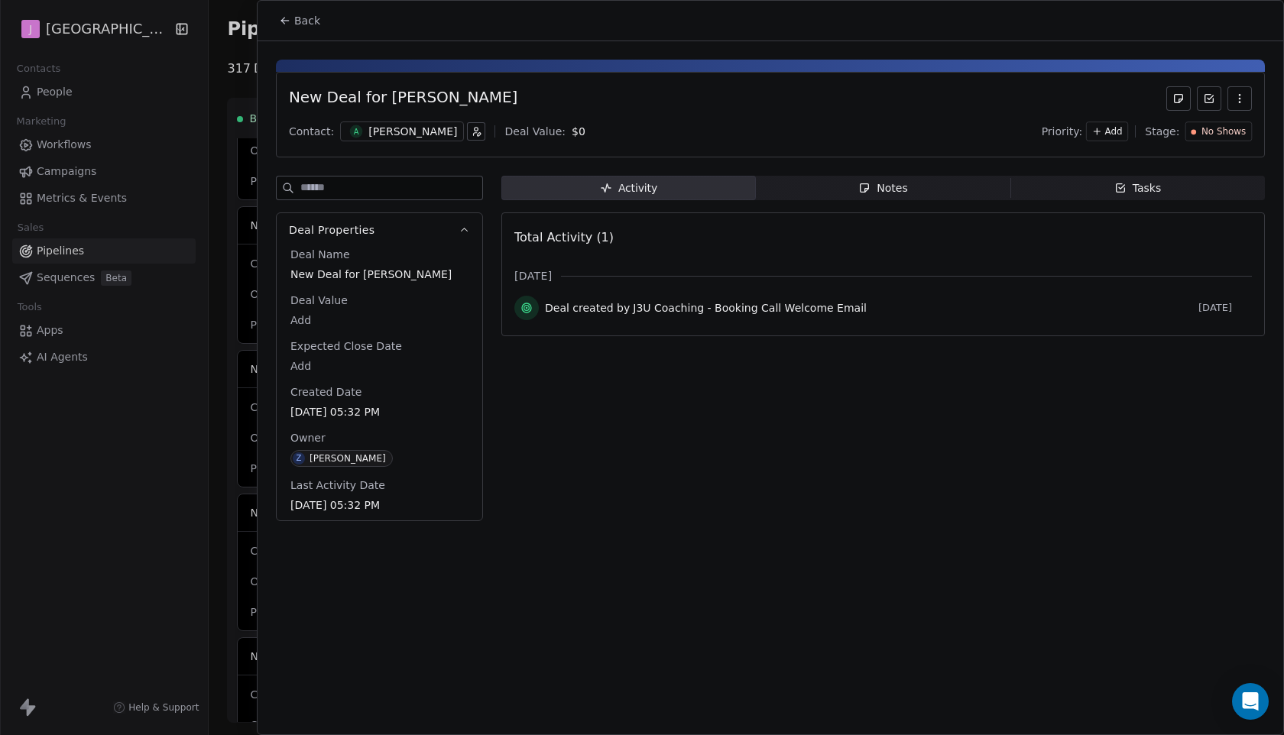
click at [300, 18] on span "Back" at bounding box center [307, 20] width 26 height 15
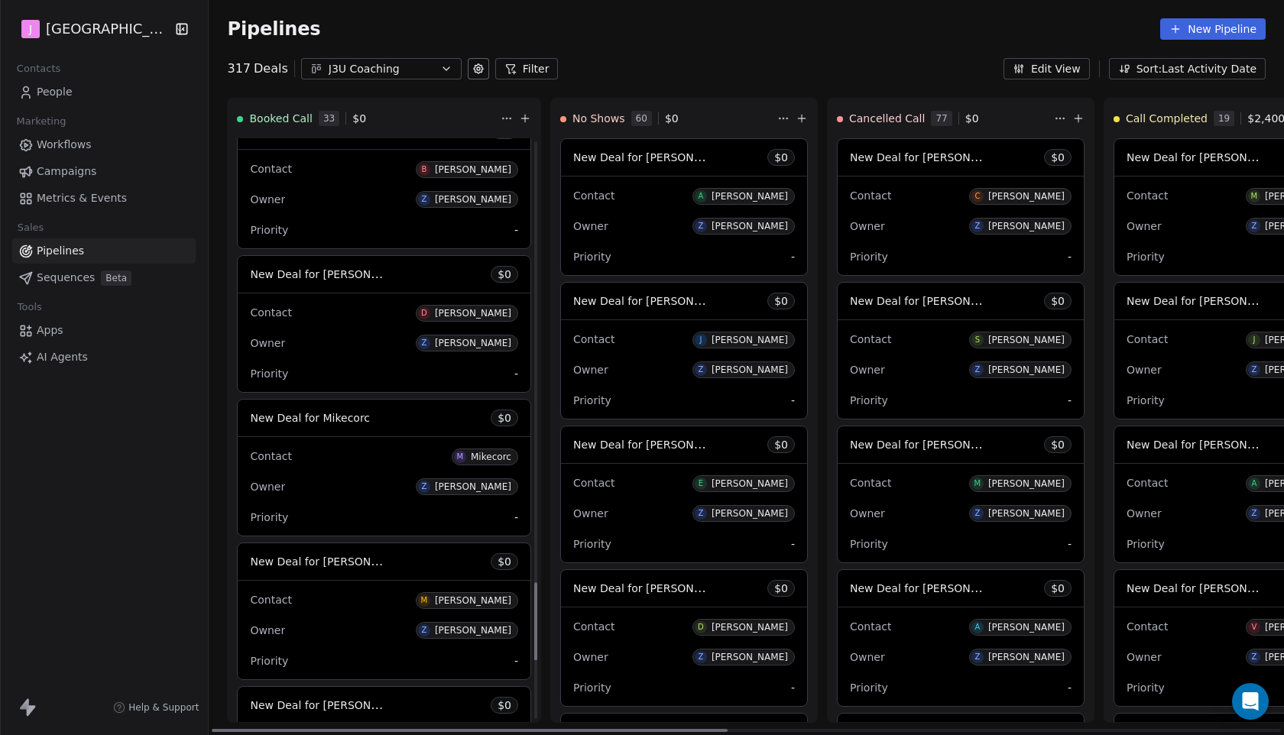
scroll to position [3368, 0]
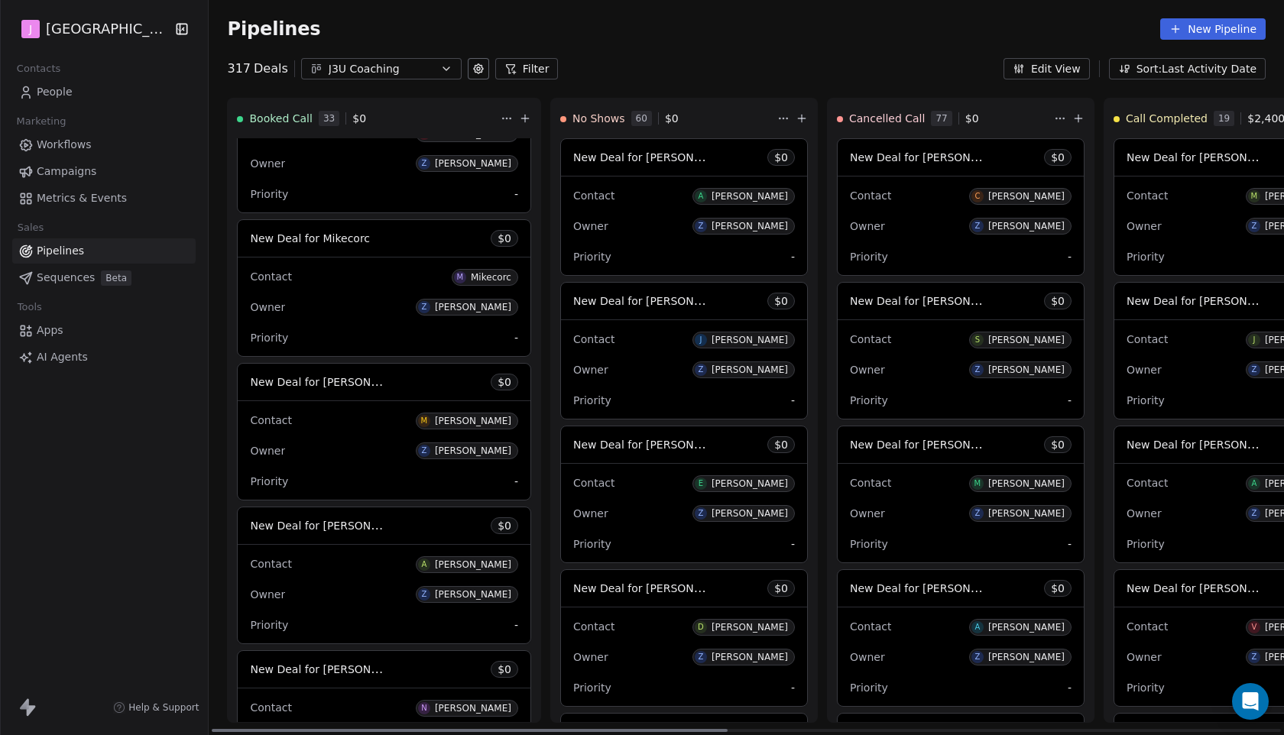
click at [378, 535] on span "New Deal for [PERSON_NAME]" at bounding box center [319, 526] width 138 height 18
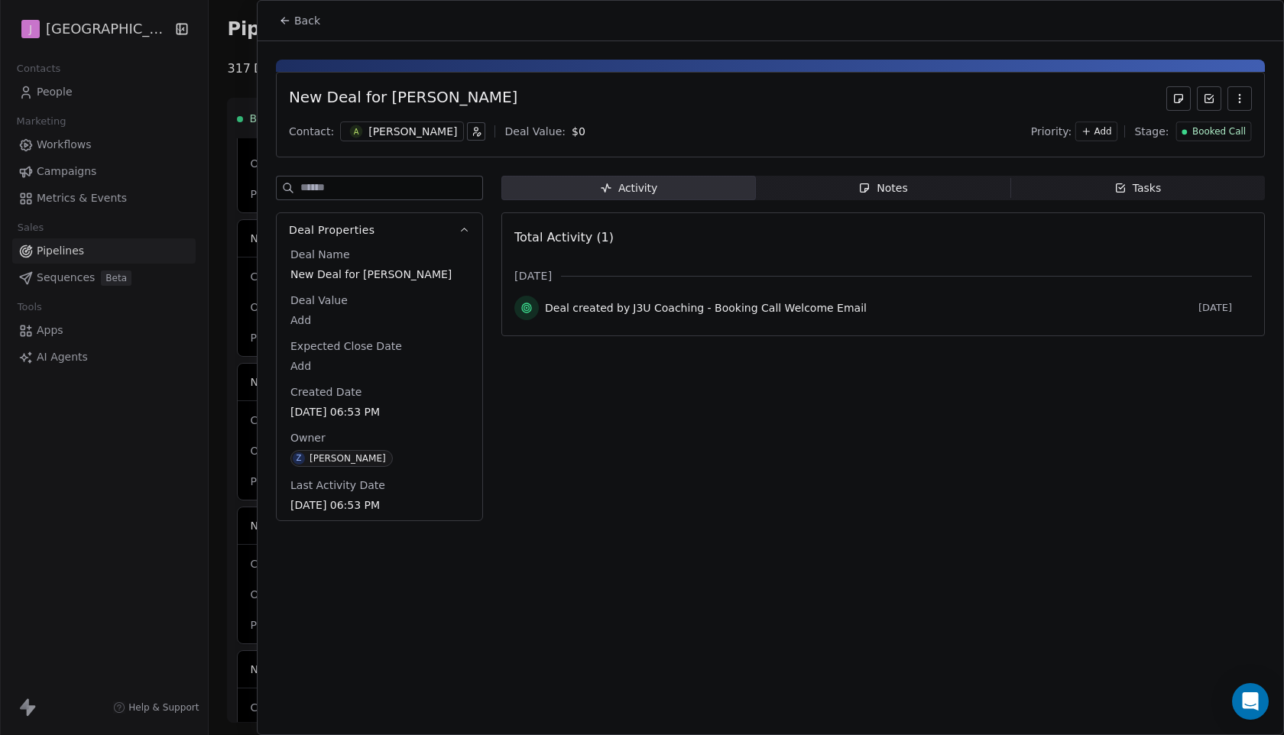
click at [1217, 141] on div "Priority: Add Stage: Booked Call" at bounding box center [1141, 131] width 221 height 23
click at [1217, 135] on span "Booked Call" at bounding box center [1219, 131] width 54 height 13
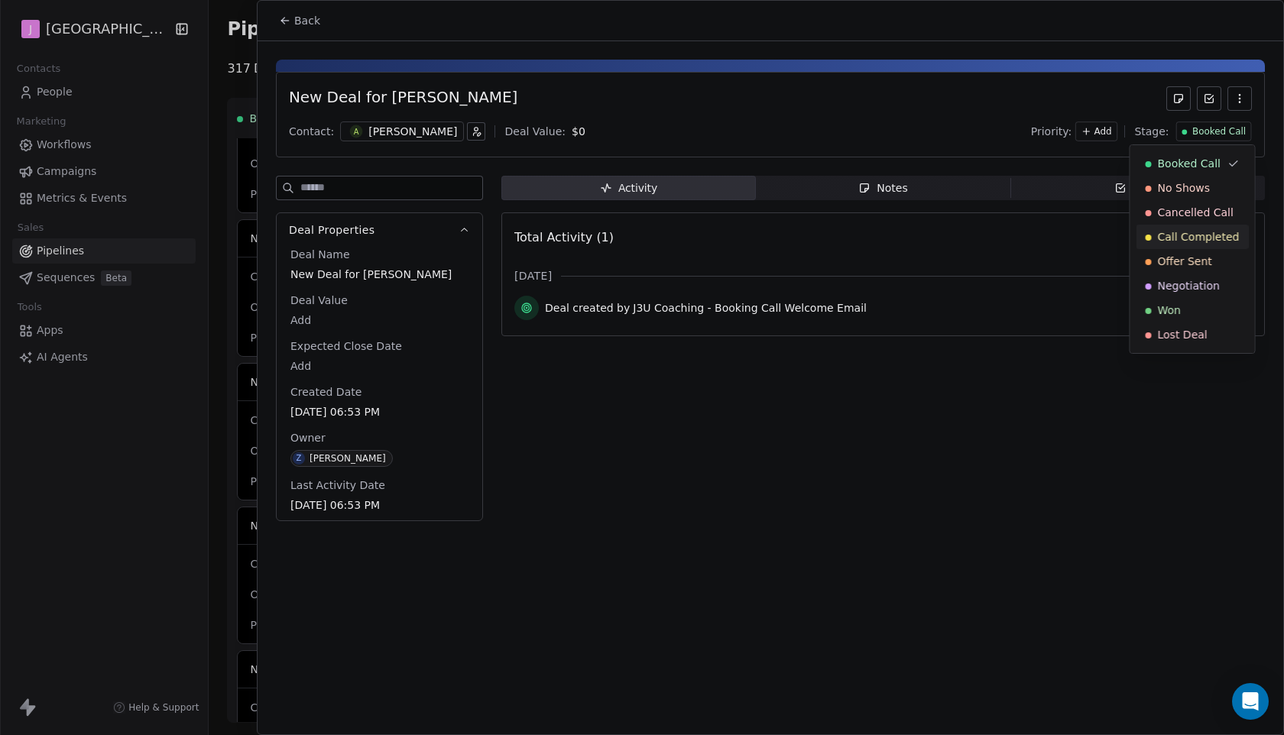
click at [1189, 237] on span "Call Completed" at bounding box center [1199, 236] width 82 height 15
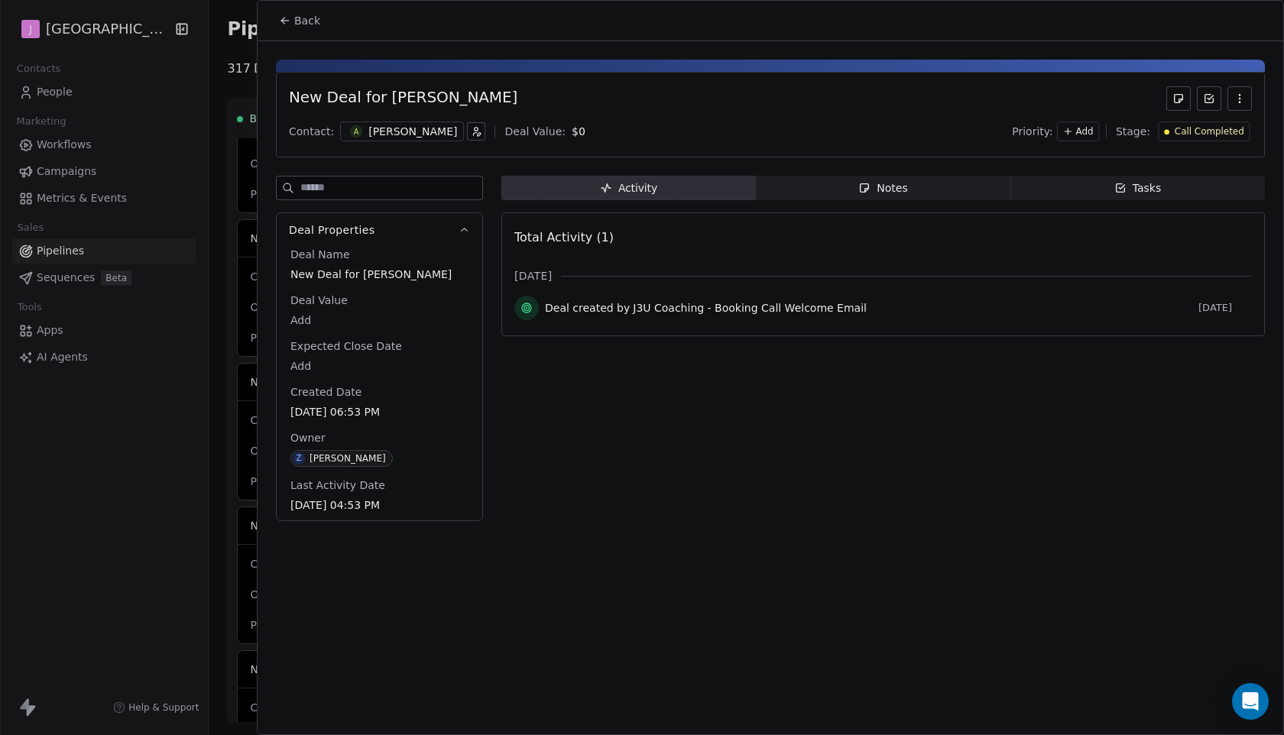
click at [304, 30] on button "Back" at bounding box center [300, 21] width 60 height 28
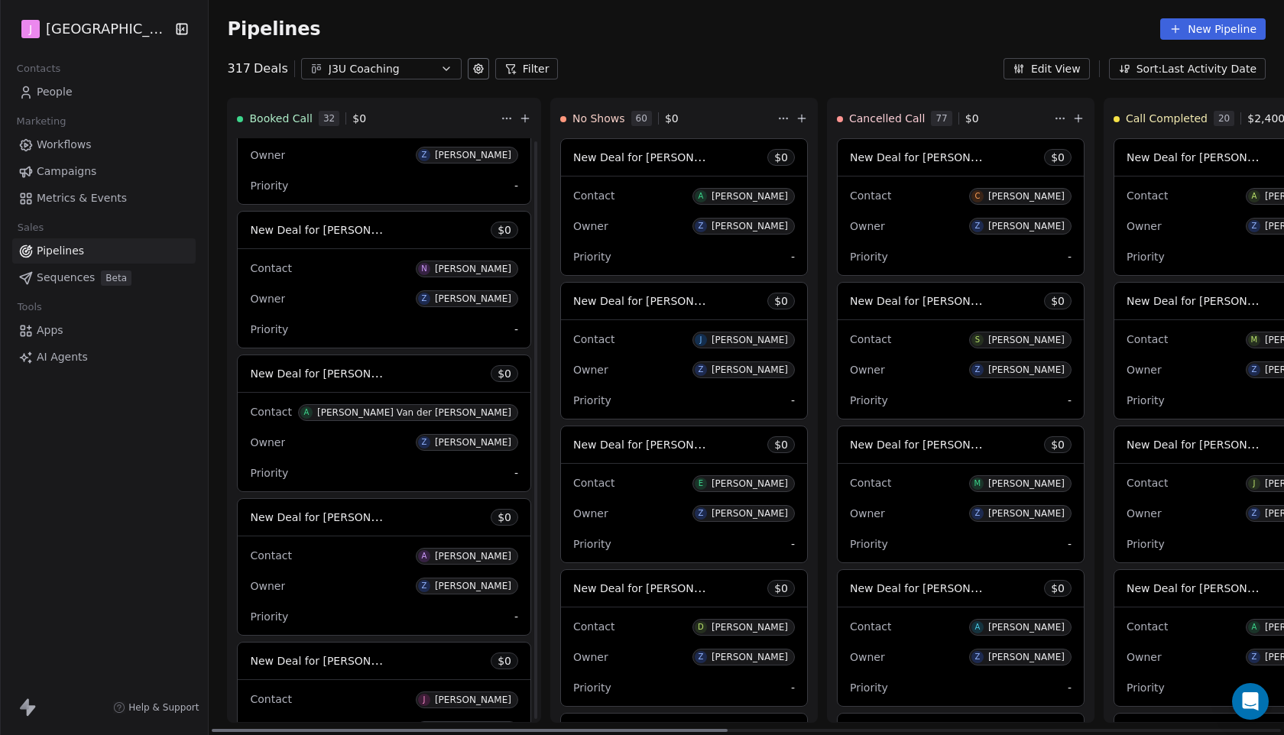
scroll to position [3802, 0]
